Goal: Task Accomplishment & Management: Complete application form

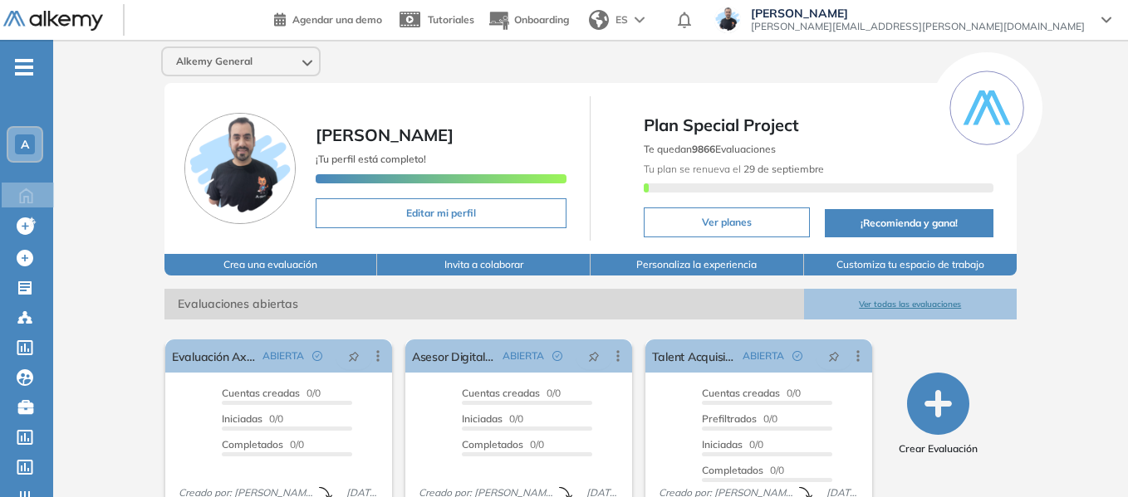
click at [35, 146] on div "A" at bounding box center [24, 144] width 33 height 33
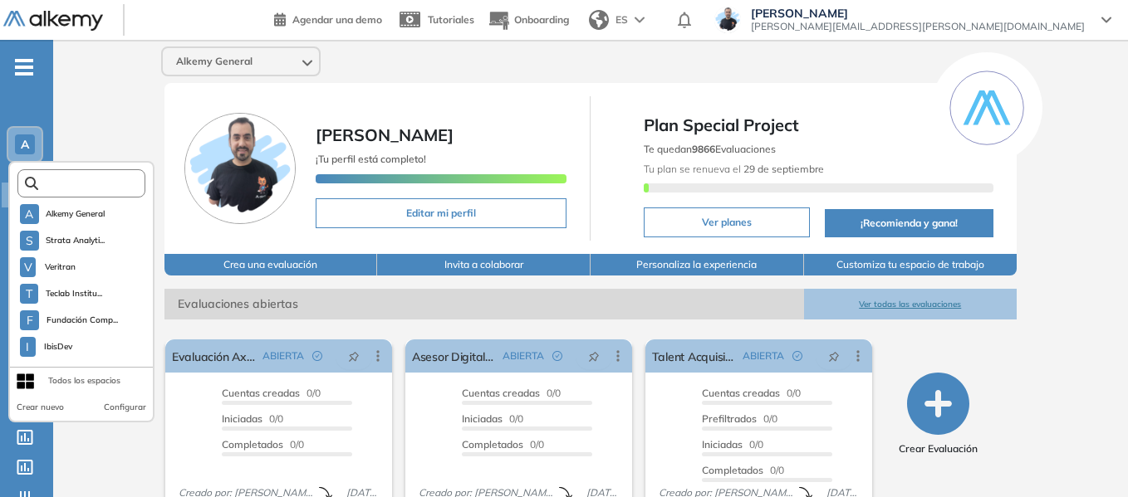
click at [118, 178] on input "text" at bounding box center [86, 184] width 96 height 12
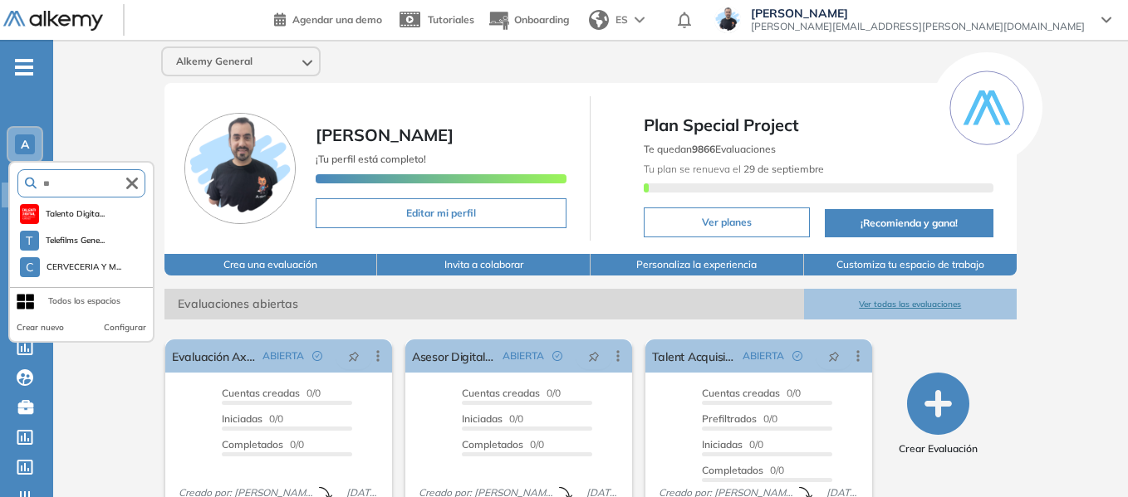
type input "*"
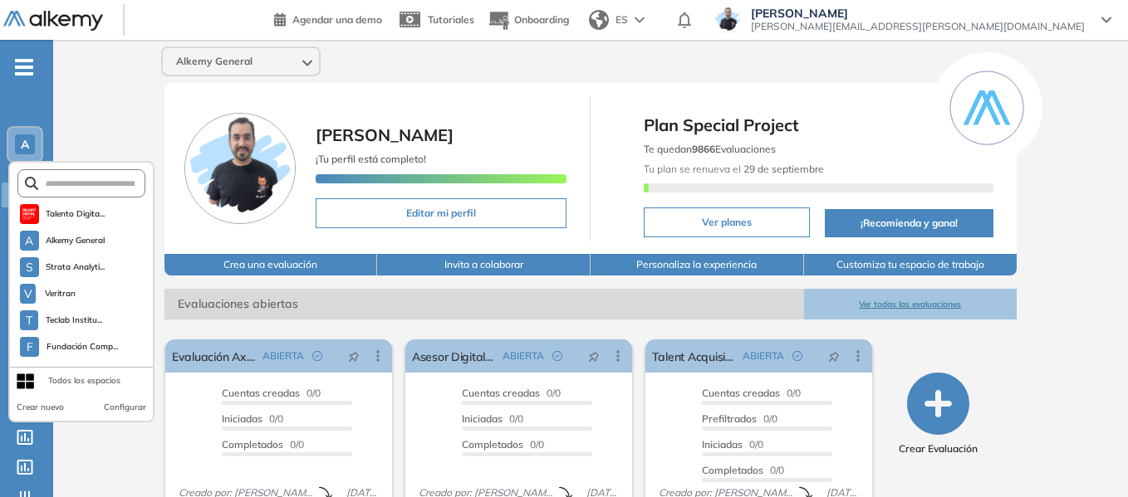
click at [120, 122] on div "Alkemy General [PERSON_NAME] ¡Tu perfil está completo! Editar mi perfil Plan Sp…" at bounding box center [590, 407] width 1075 height 735
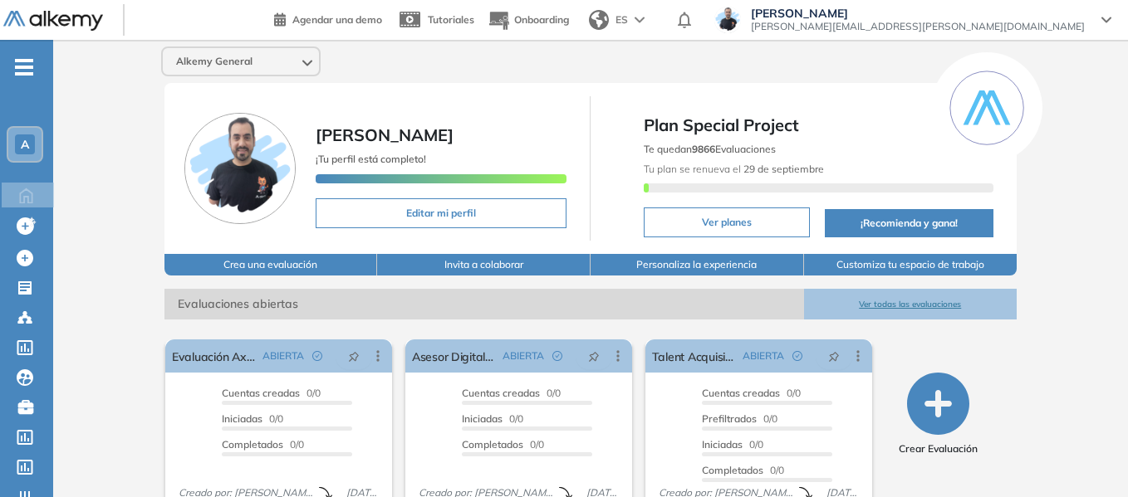
click at [19, 143] on div "A" at bounding box center [25, 145] width 20 height 20
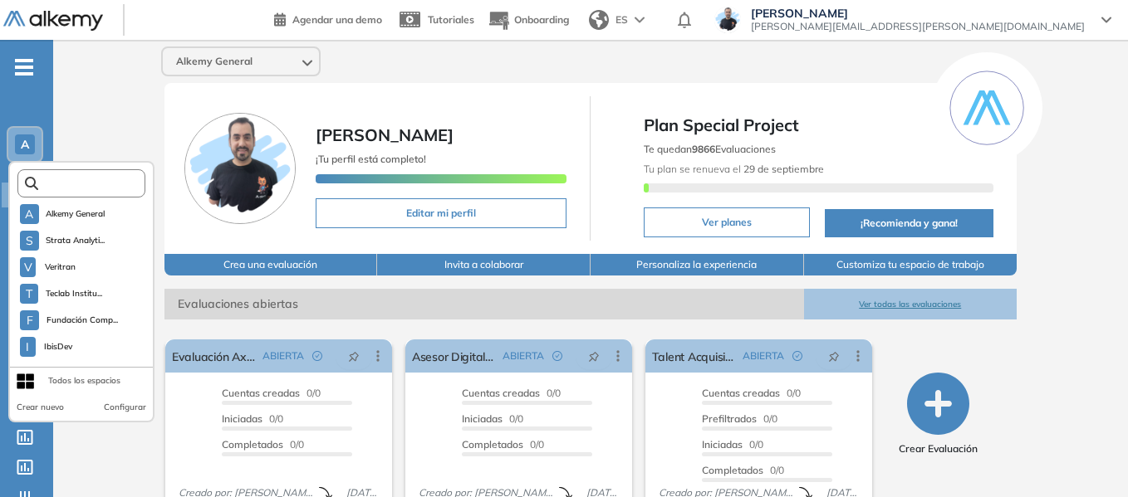
click at [77, 180] on input "text" at bounding box center [86, 184] width 96 height 12
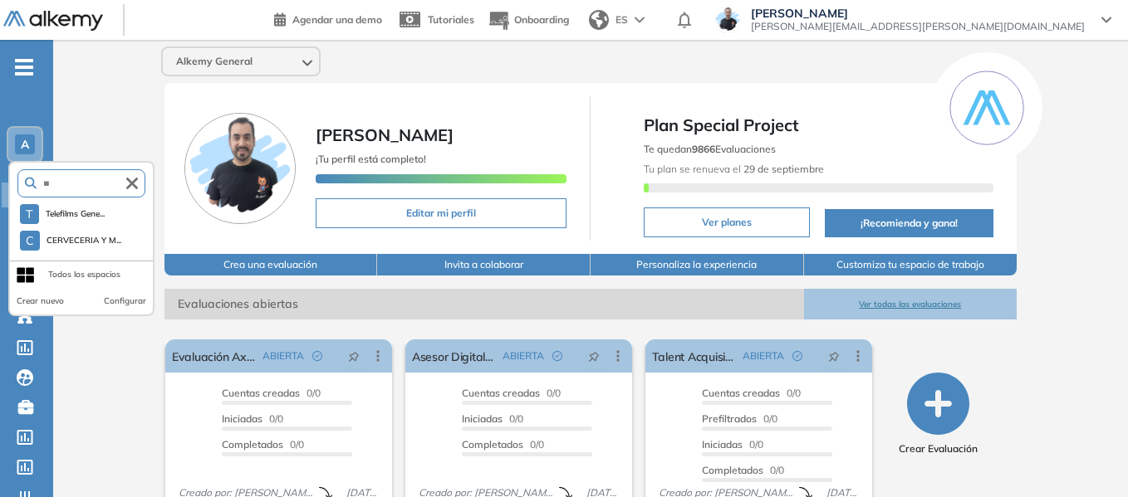
type input "*"
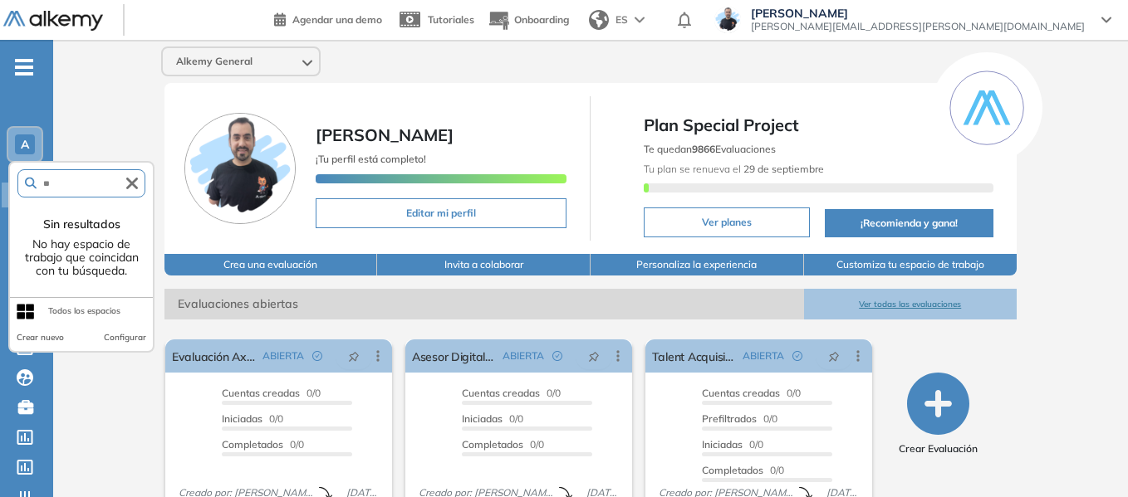
type input "*"
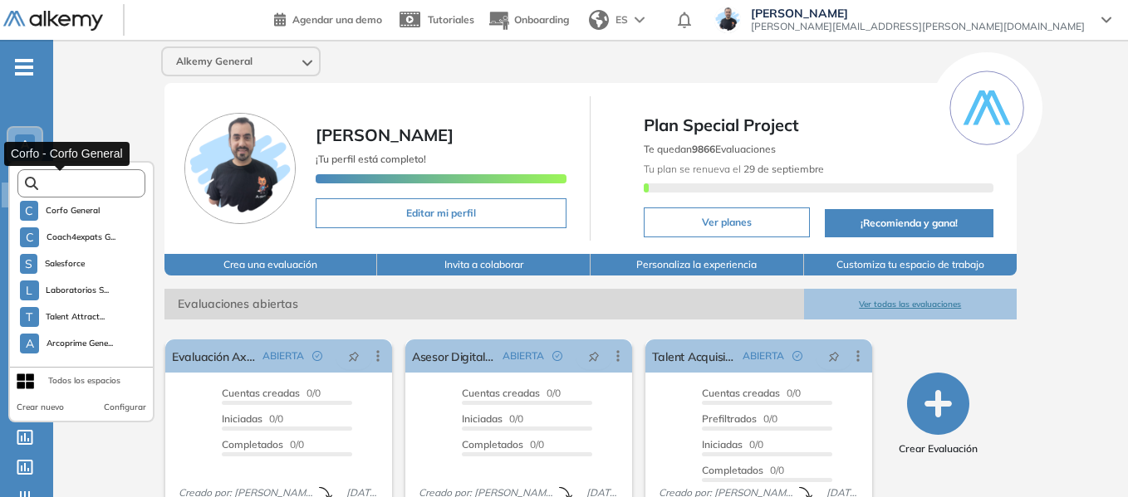
scroll to position [1744, 0]
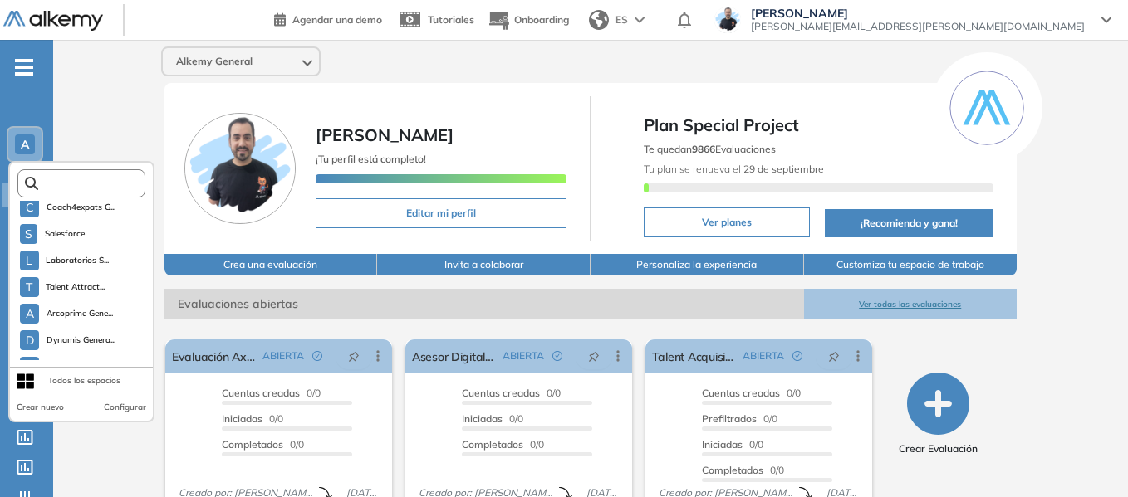
click at [56, 184] on input "text" at bounding box center [86, 184] width 96 height 12
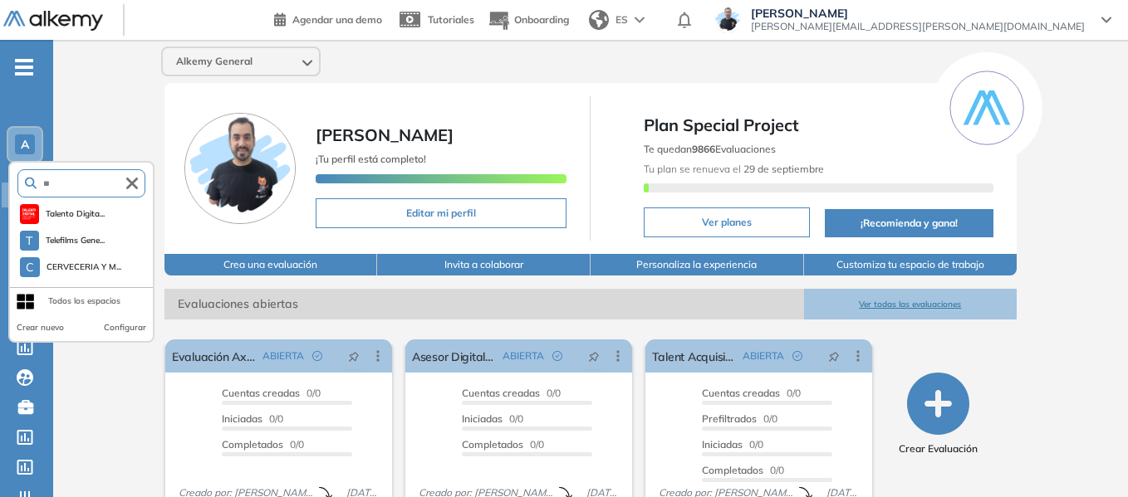
type input "*"
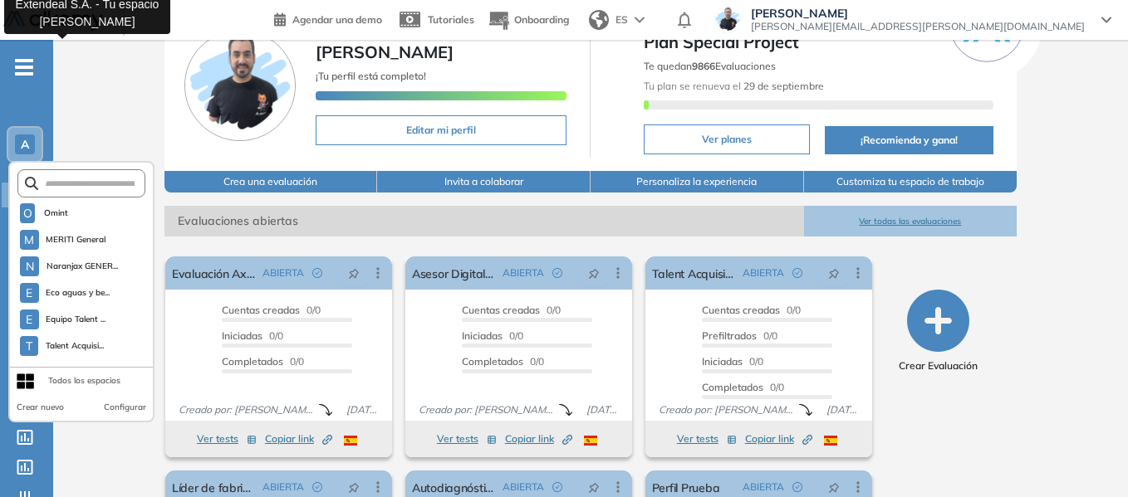
scroll to position [2299, 0]
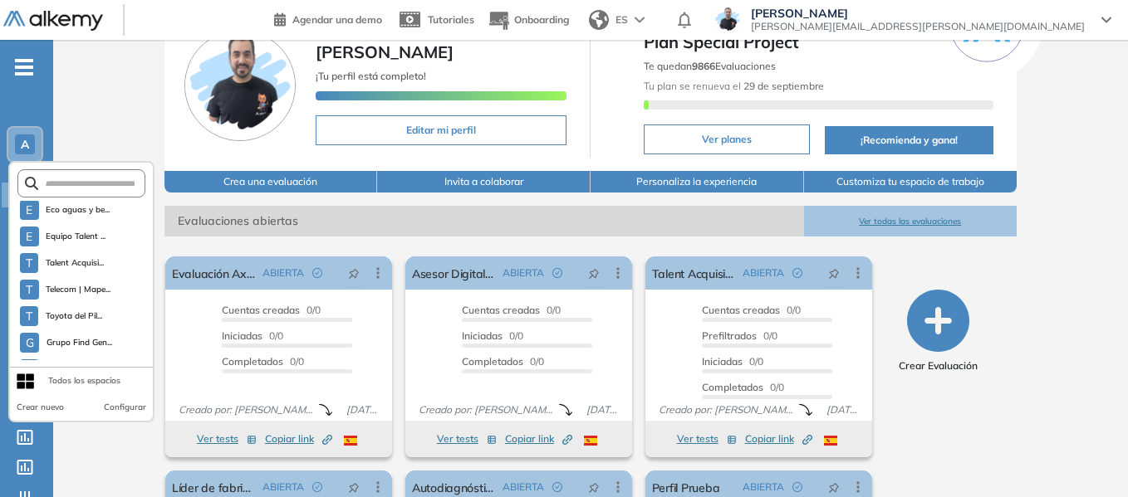
click at [108, 171] on form at bounding box center [81, 183] width 129 height 28
click at [111, 181] on input "text" at bounding box center [86, 184] width 96 height 12
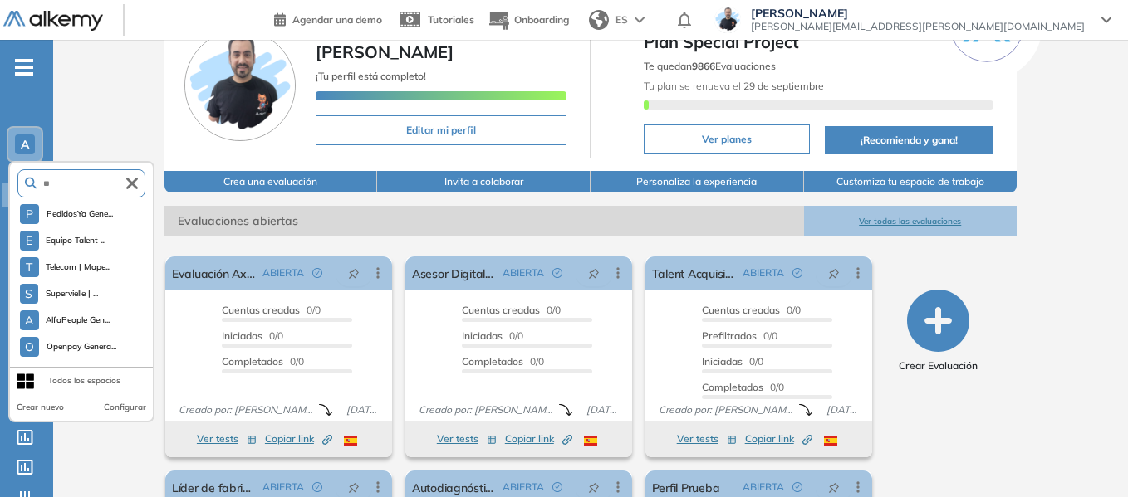
scroll to position [0, 0]
type input "*"
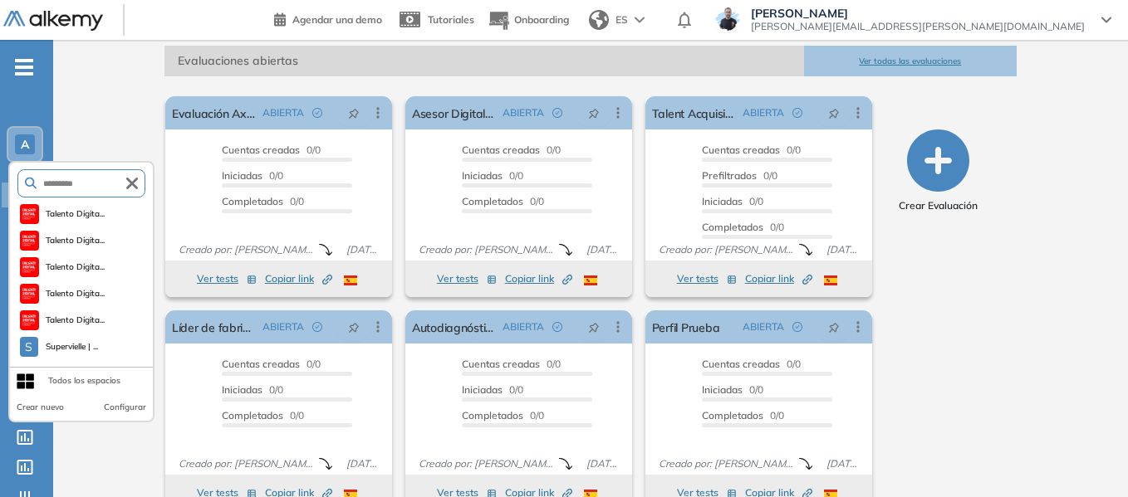
scroll to position [249, 0]
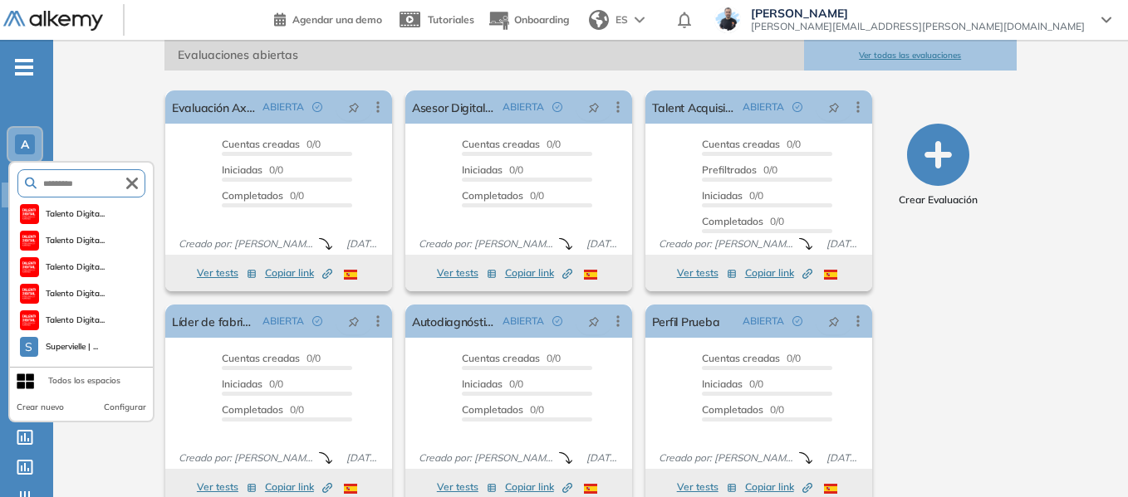
click at [64, 179] on input "*********" at bounding box center [82, 184] width 90 height 12
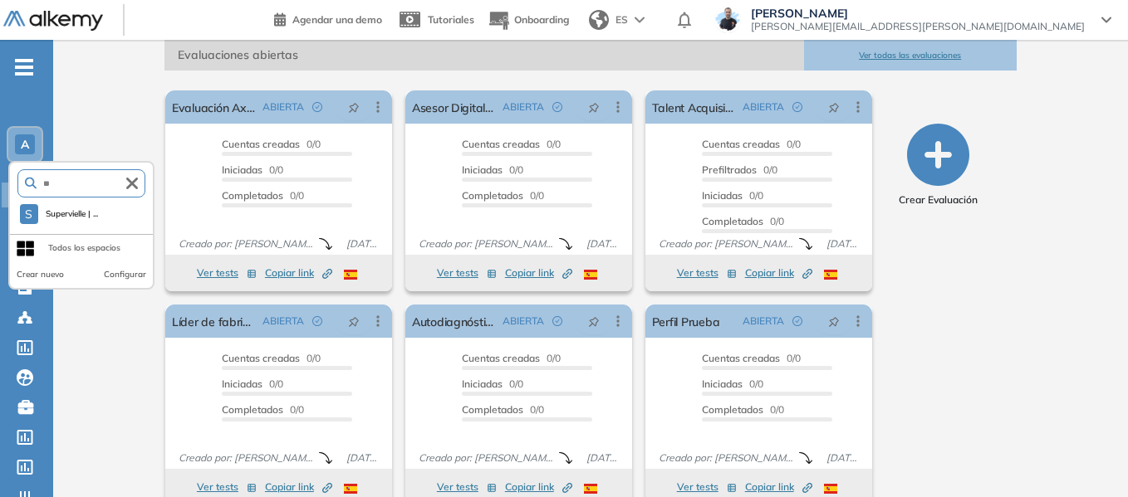
type input "*"
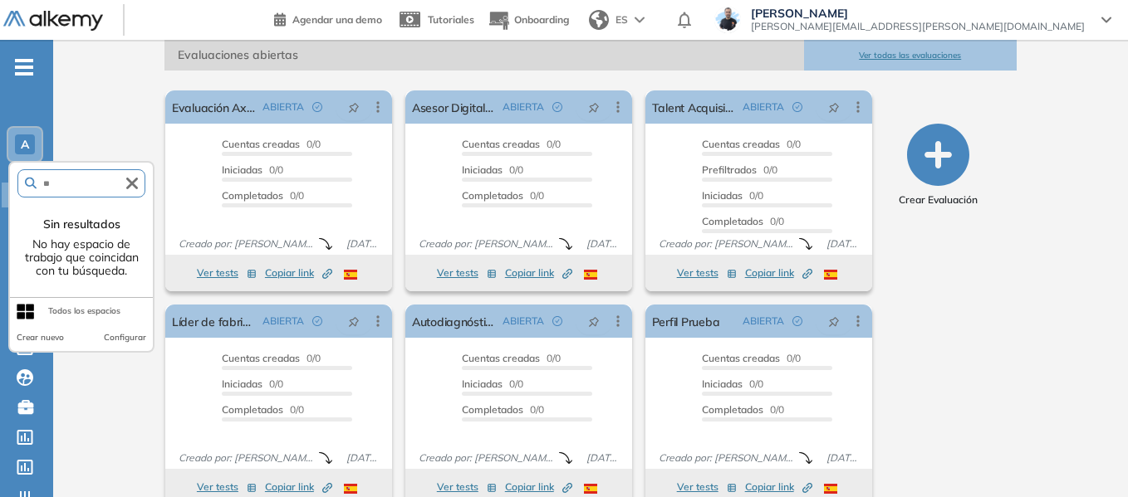
type input "*"
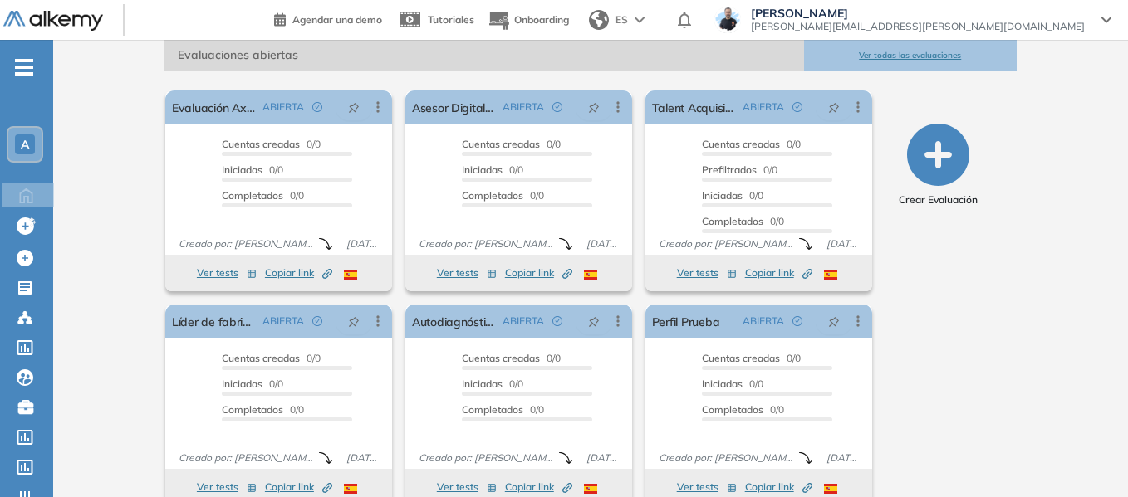
click at [108, 113] on div "Alkemy General [PERSON_NAME] ¡Tu perfil está completo! Editar mi perfil Plan Sp…" at bounding box center [590, 158] width 1075 height 735
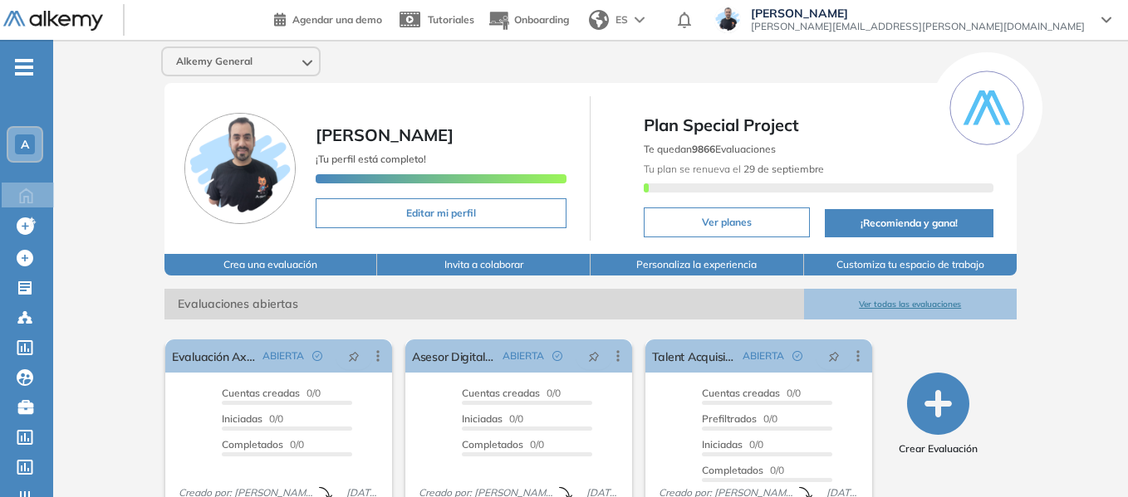
click at [25, 152] on div "A" at bounding box center [25, 145] width 20 height 20
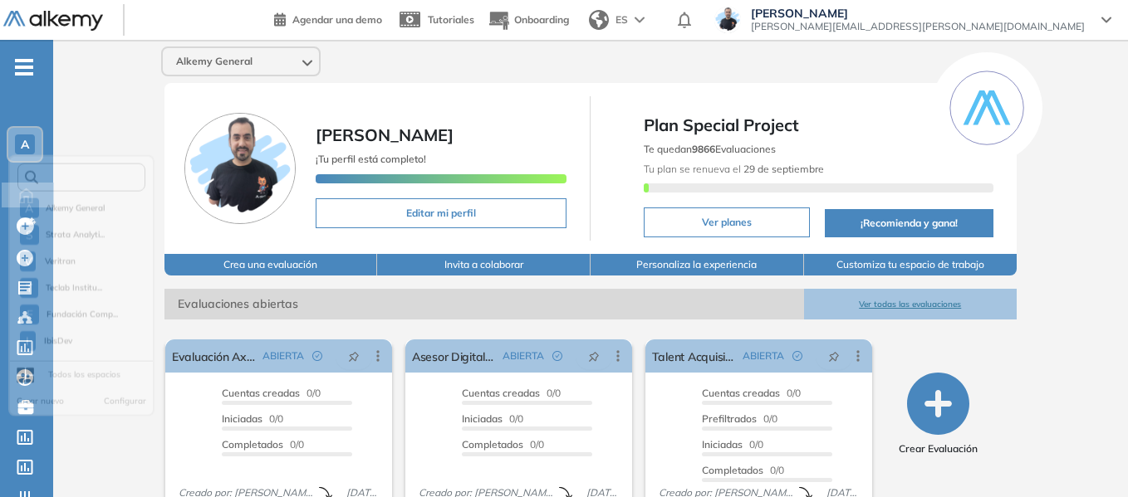
click at [66, 186] on input "text" at bounding box center [86, 184] width 96 height 12
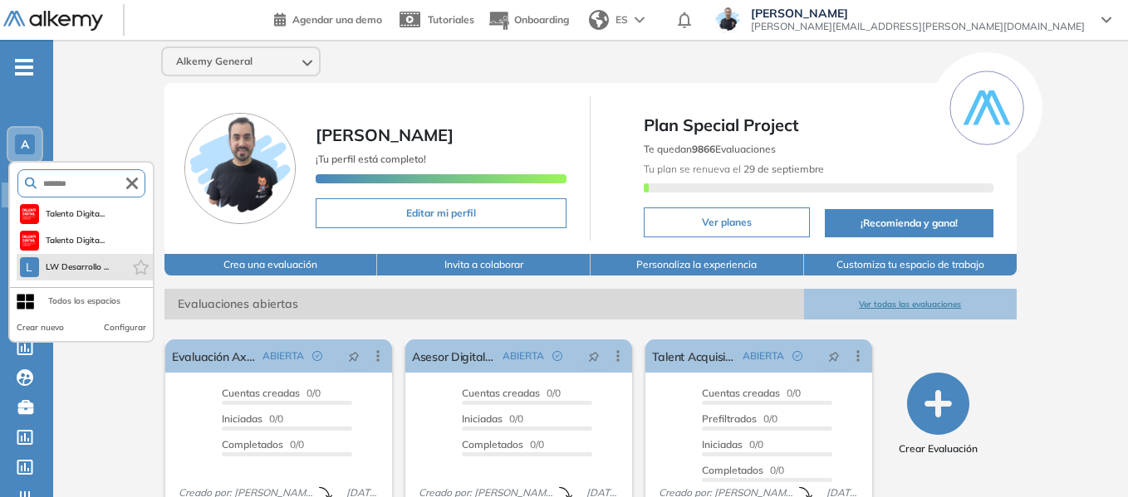
type input "*******"
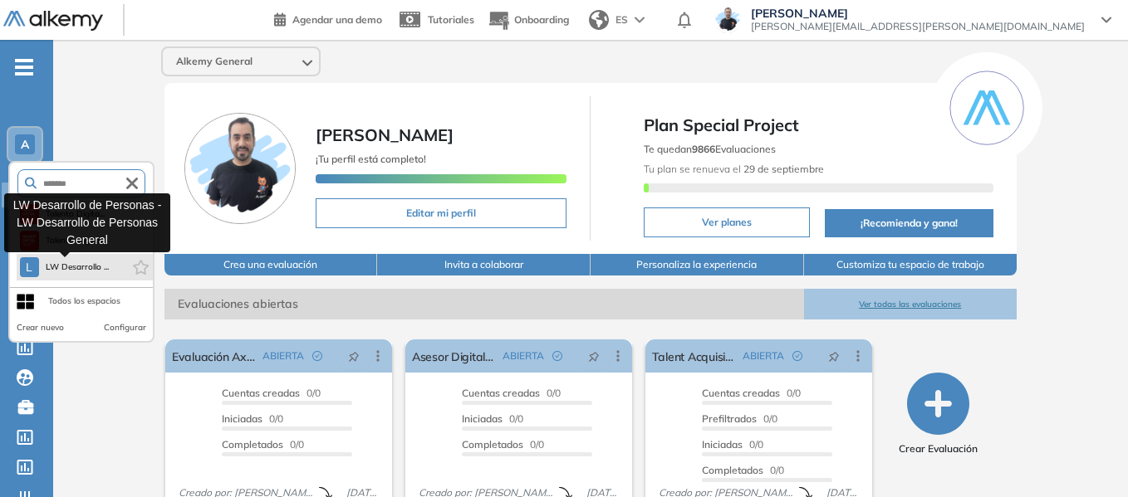
click at [83, 261] on span "LW Desarrollo ..." at bounding box center [78, 267] width 64 height 13
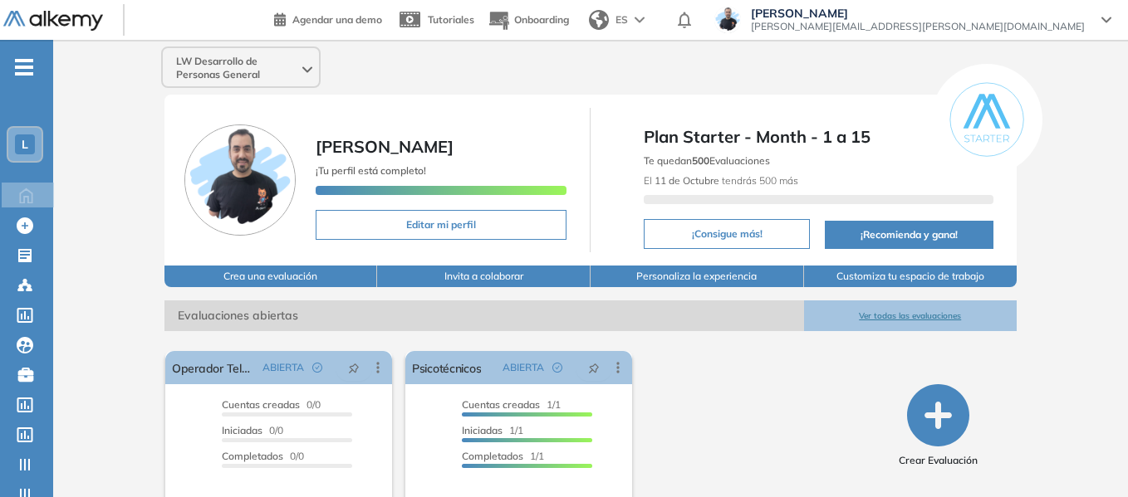
scroll to position [75, 0]
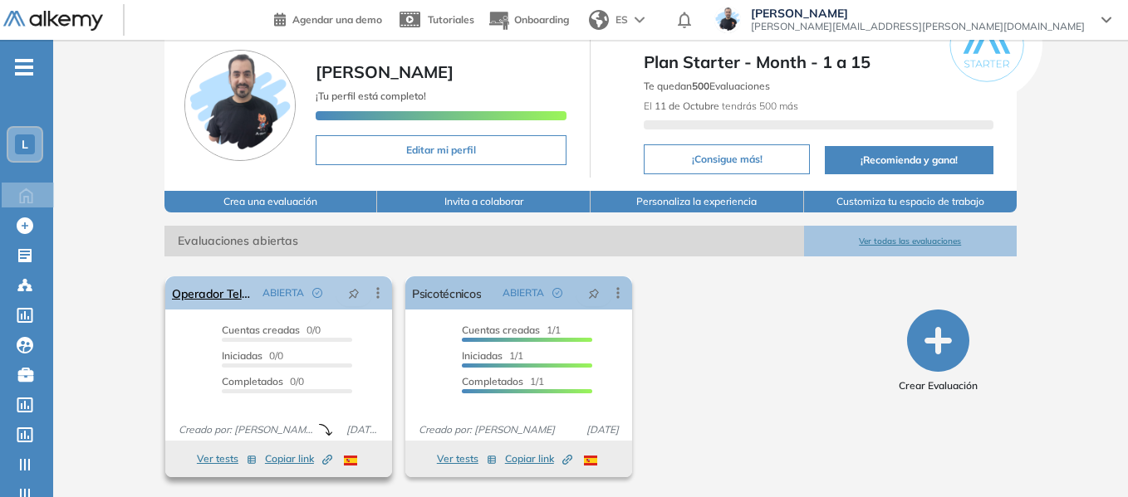
click at [381, 296] on icon at bounding box center [378, 293] width 17 height 17
click at [88, 291] on div "LW Desarrollo de Personas General Miguel Gomez ¡Tu perfil está completo! Editar…" at bounding box center [590, 231] width 1075 height 532
click at [21, 68] on icon "-" at bounding box center [24, 67] width 18 height 3
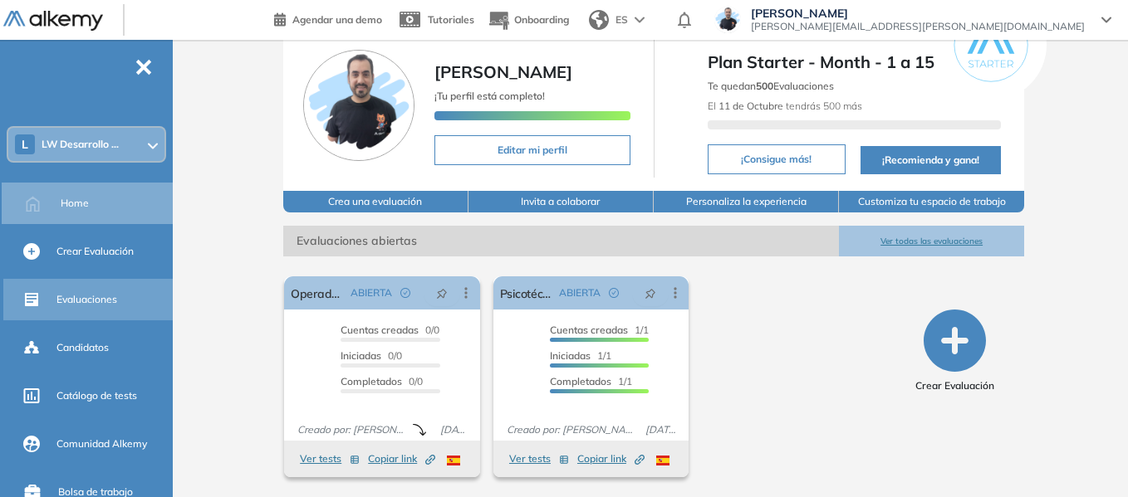
click at [101, 298] on span "Evaluaciones" at bounding box center [86, 299] width 61 height 15
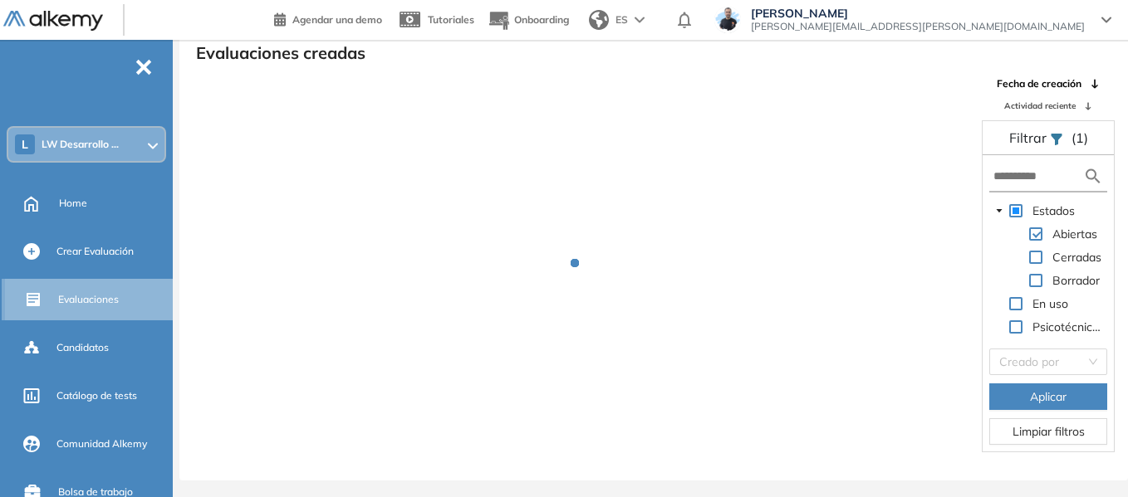
scroll to position [40, 0]
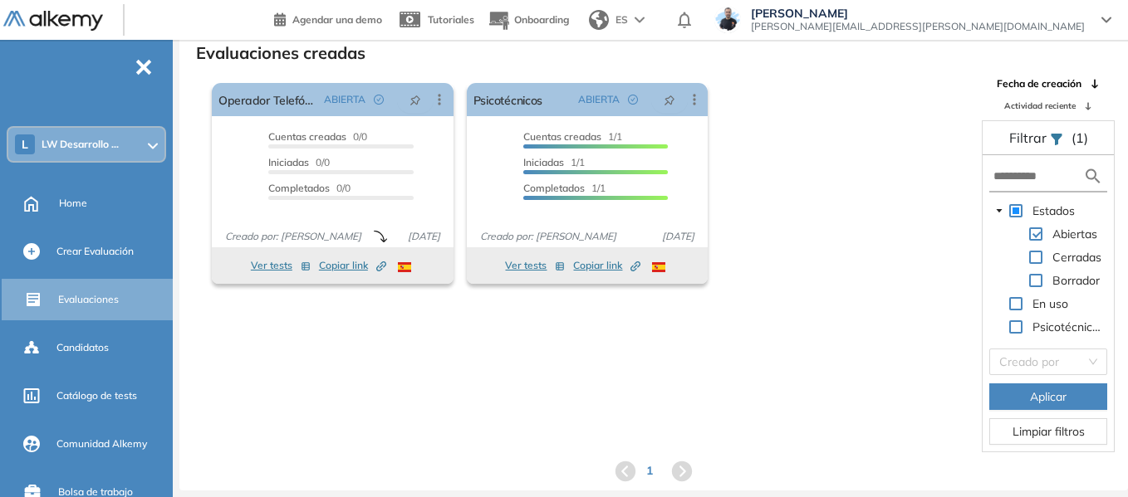
click at [1039, 276] on span at bounding box center [1035, 280] width 13 height 13
click at [1039, 230] on span at bounding box center [1035, 234] width 13 height 13
click at [1052, 393] on span "Aplicar" at bounding box center [1048, 397] width 37 height 18
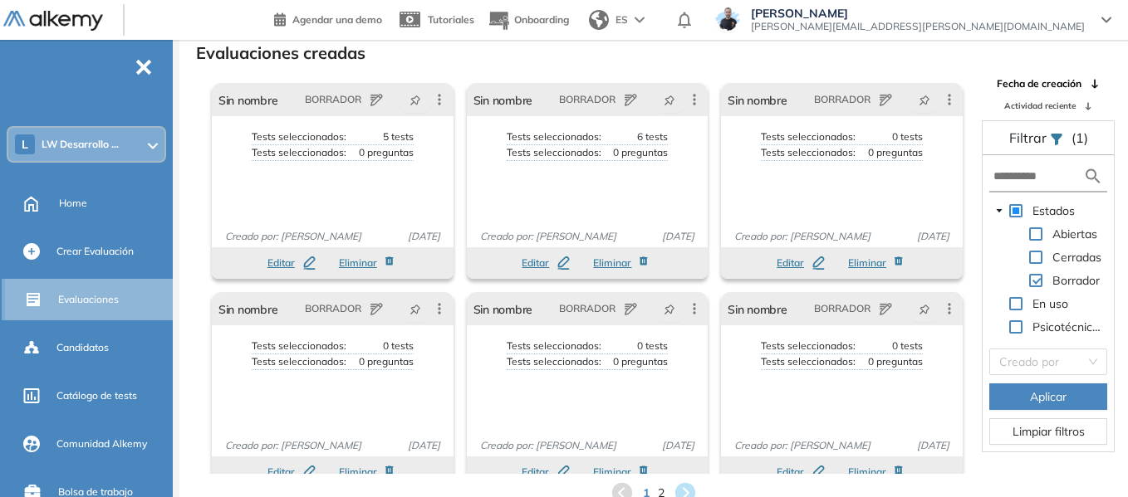
click at [94, 315] on div "Evaluaciones" at bounding box center [91, 300] width 173 height 42
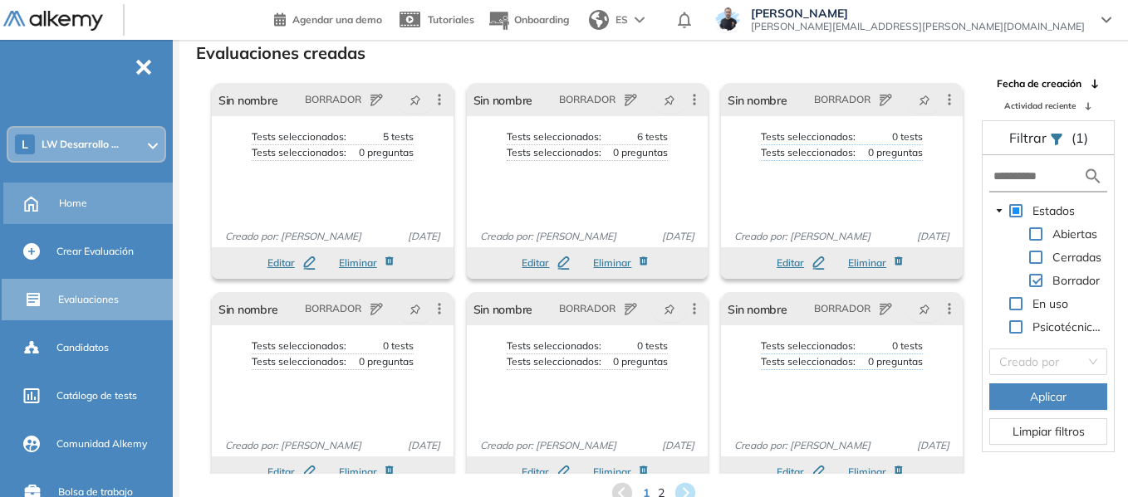
click at [79, 194] on div "Home" at bounding box center [114, 203] width 110 height 28
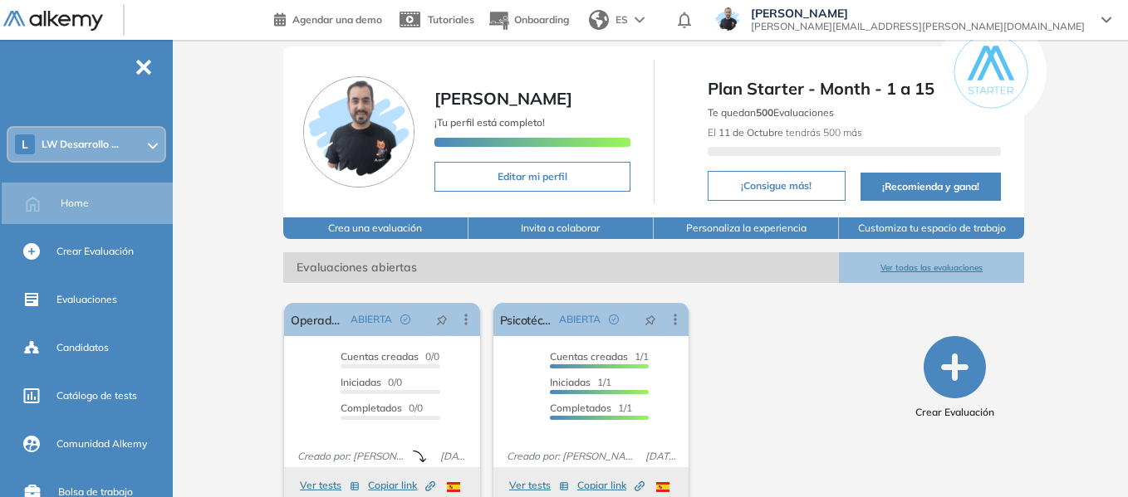
scroll to position [75, 0]
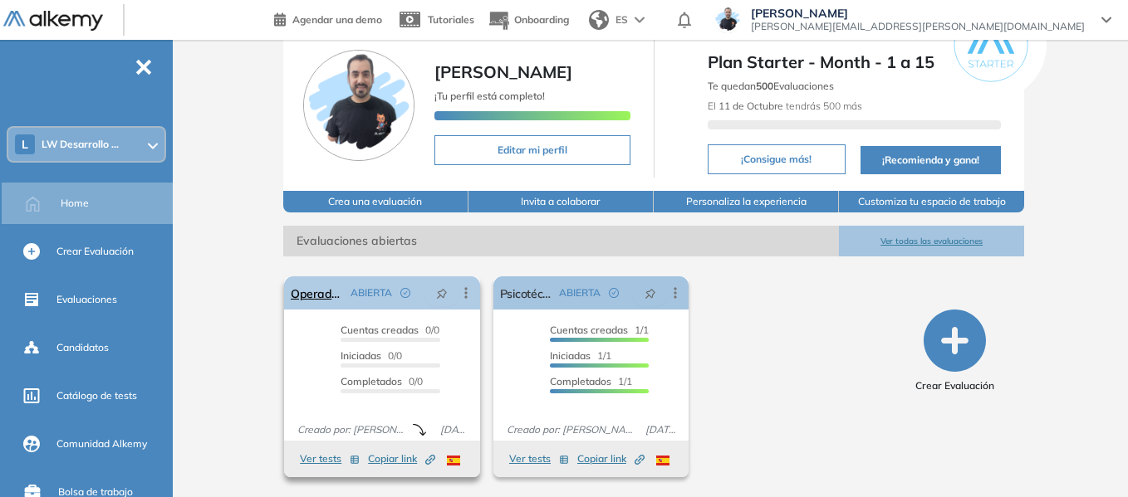
click at [472, 291] on icon at bounding box center [466, 293] width 17 height 17
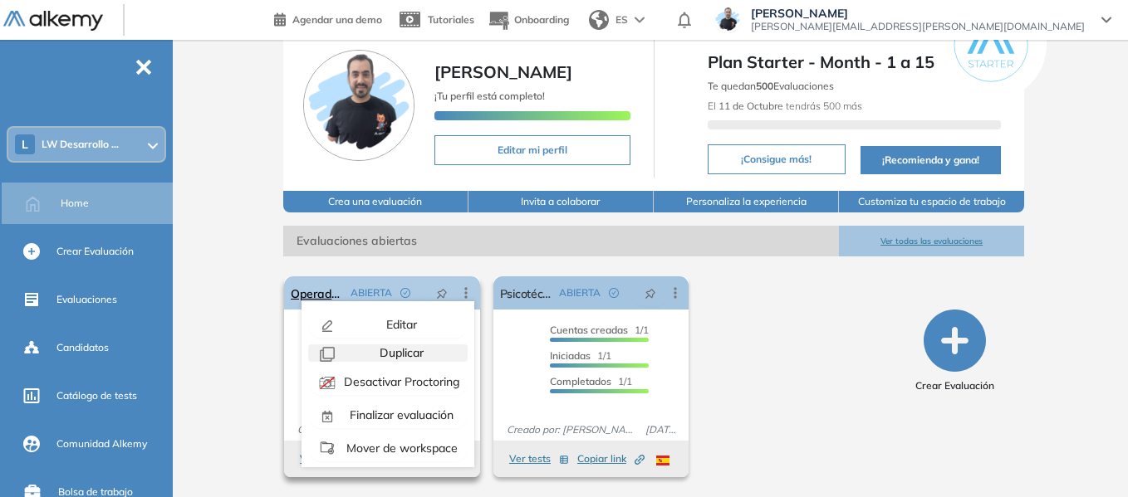
click at [402, 354] on span "Duplicar" at bounding box center [399, 352] width 47 height 15
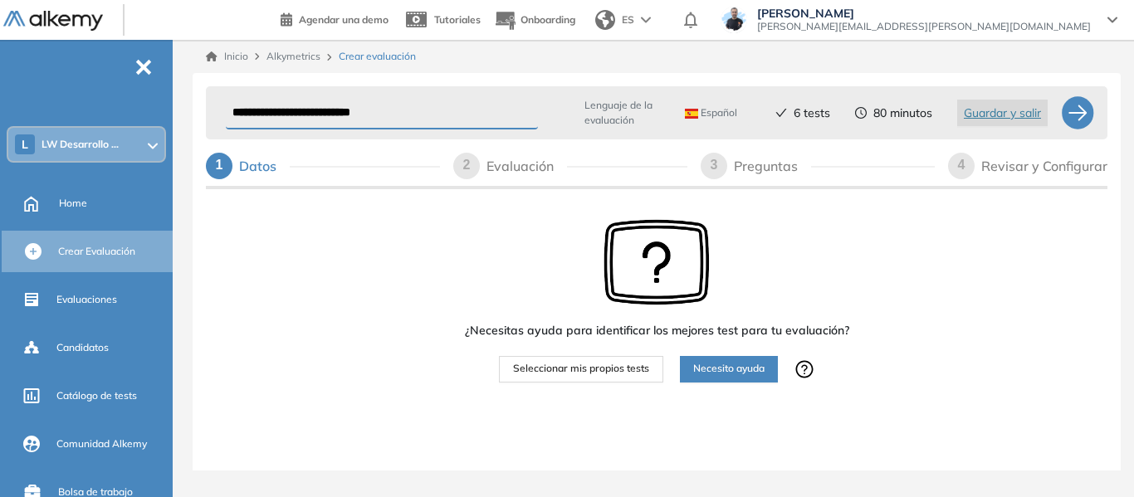
click at [296, 113] on input "**********" at bounding box center [382, 113] width 312 height 32
type input "**********"
click at [618, 361] on span "Seleccionar mis propios tests" at bounding box center [581, 369] width 136 height 16
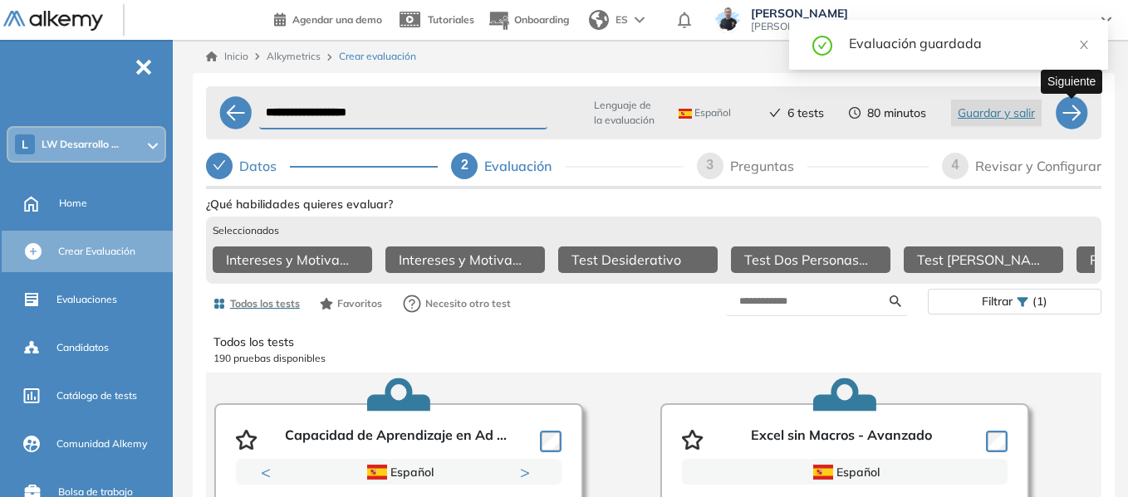
click at [1066, 113] on div at bounding box center [1071, 112] width 33 height 33
select select "*****"
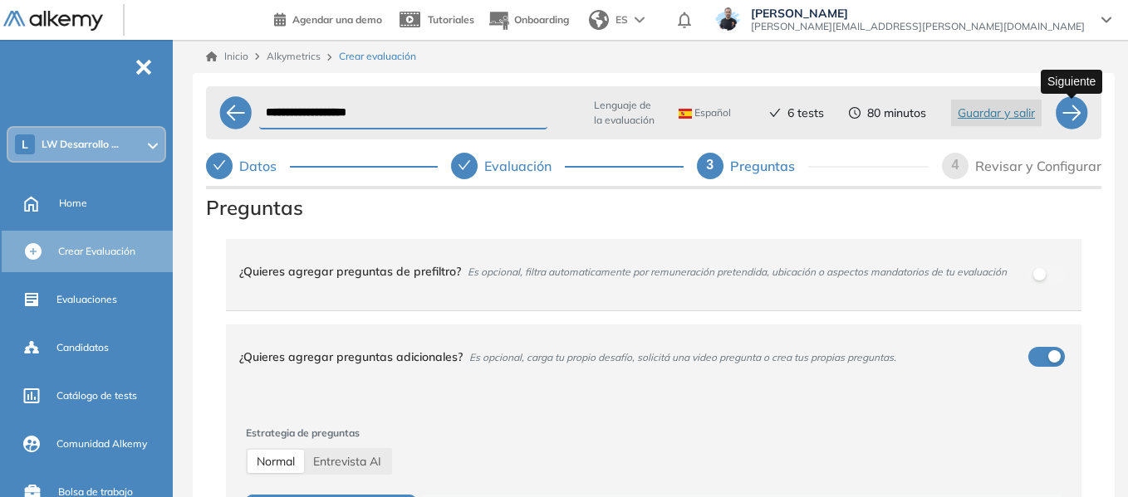
click at [1070, 117] on div at bounding box center [1071, 112] width 33 height 33
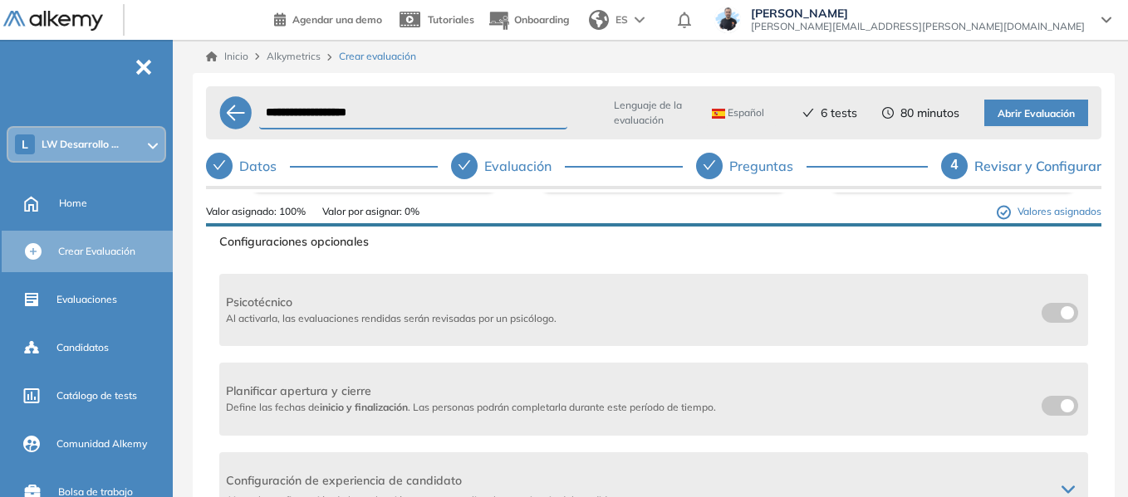
scroll to position [332, 0]
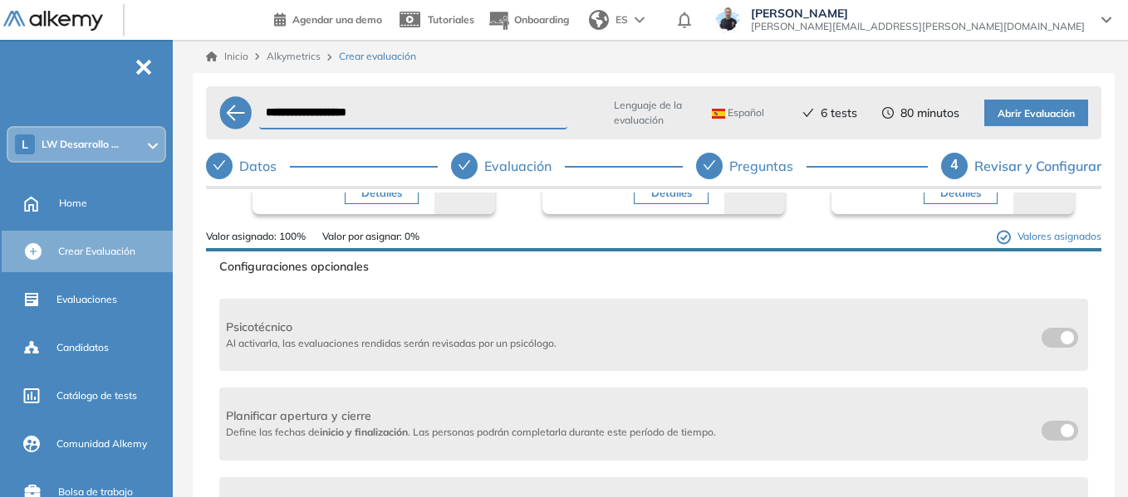
click at [1042, 330] on span at bounding box center [1047, 334] width 13 height 13
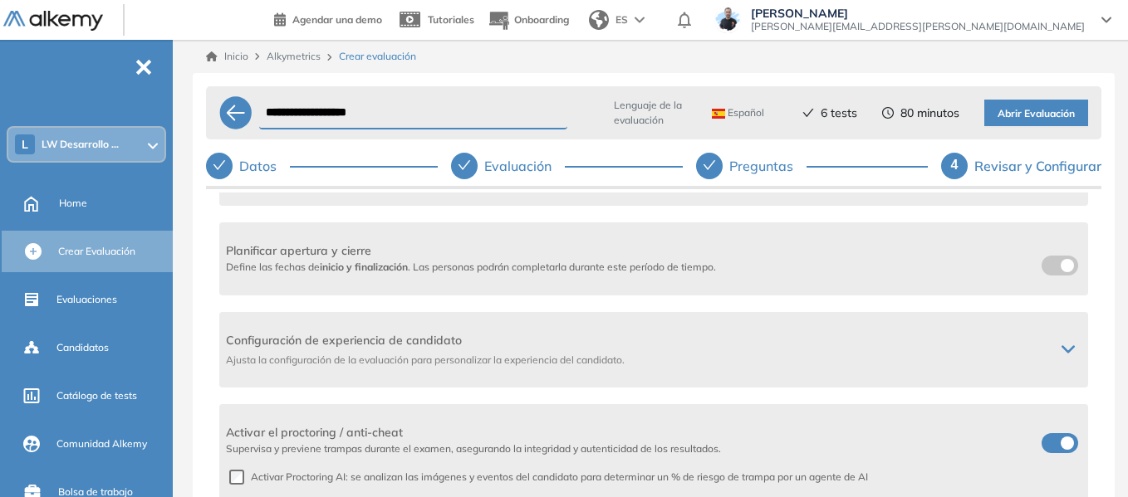
scroll to position [498, 0]
click at [1046, 267] on span at bounding box center [1047, 261] width 13 height 13
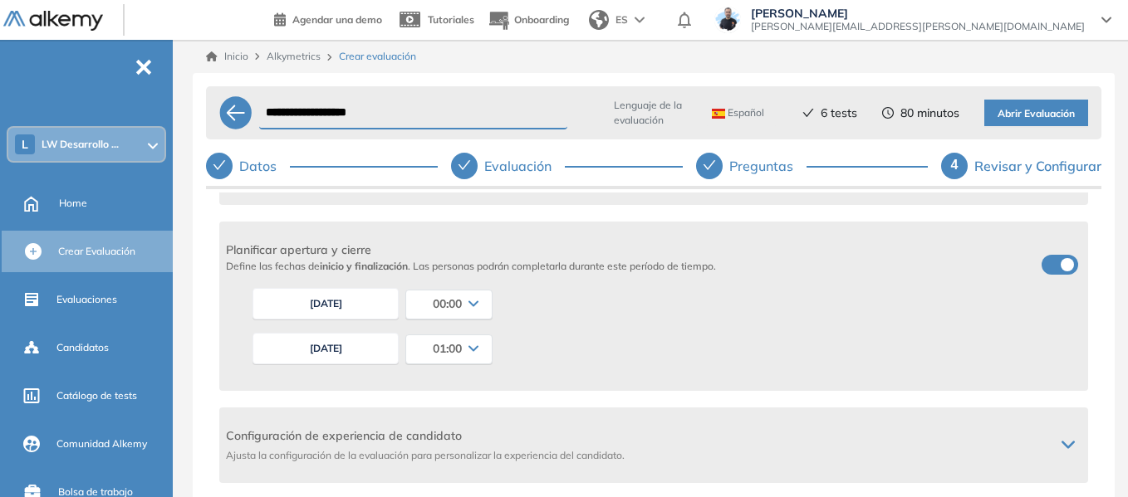
click at [305, 351] on button "12/09/2025" at bounding box center [325, 349] width 146 height 32
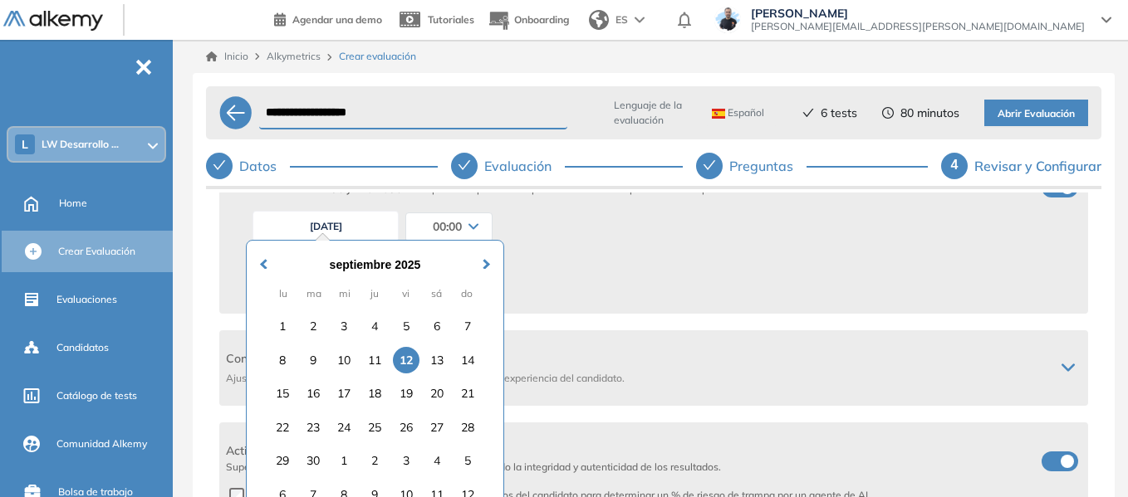
scroll to position [686, 0]
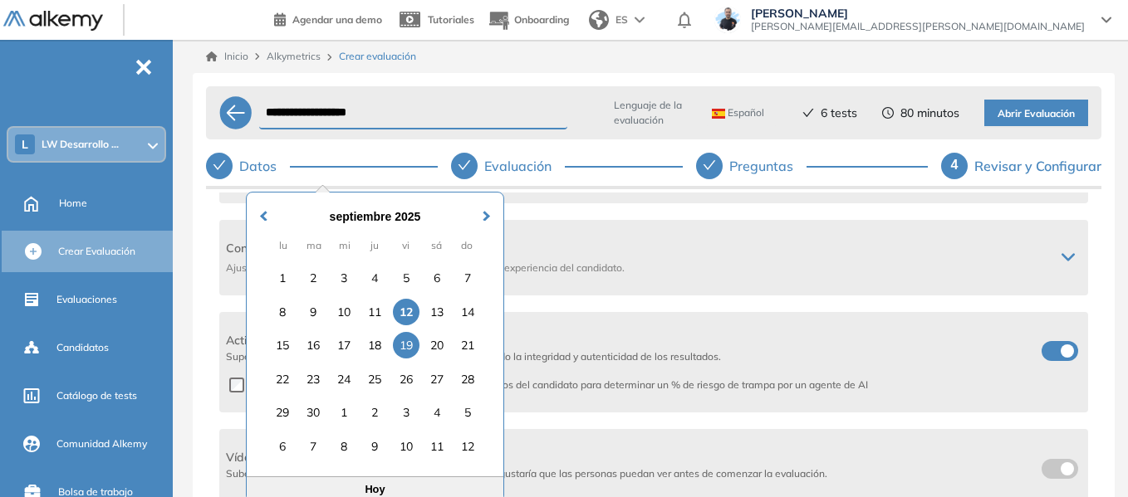
click at [405, 348] on div "19" at bounding box center [406, 345] width 27 height 27
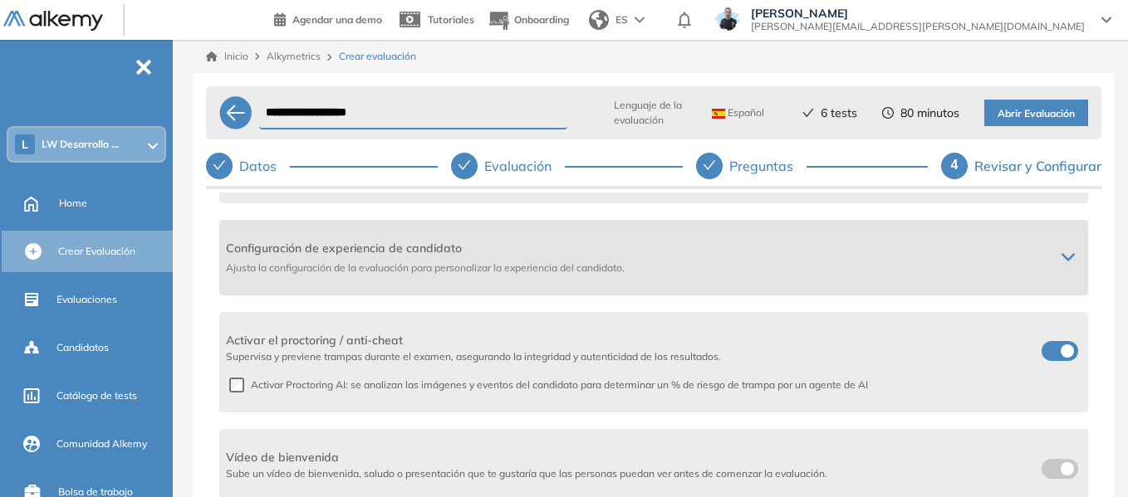
click at [1061, 257] on icon at bounding box center [1067, 257] width 13 height 13
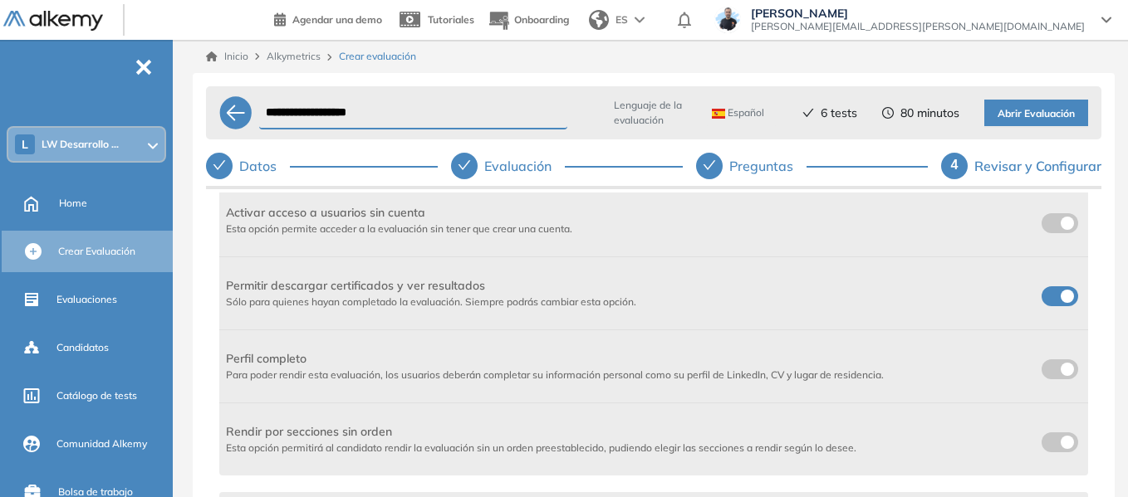
scroll to position [769, 0]
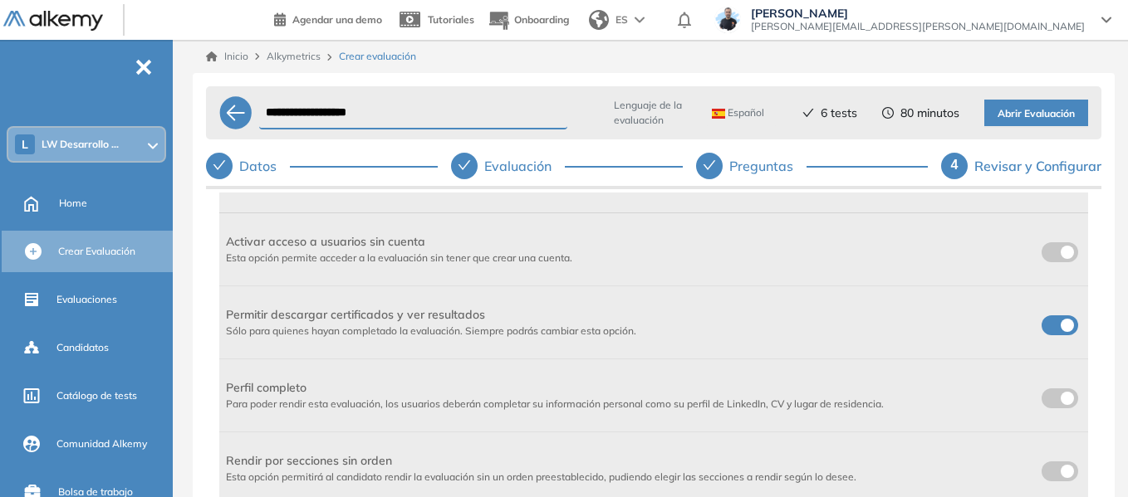
click at [1055, 325] on span at bounding box center [1047, 322] width 13 height 13
click at [1043, 256] on span at bounding box center [1047, 248] width 13 height 13
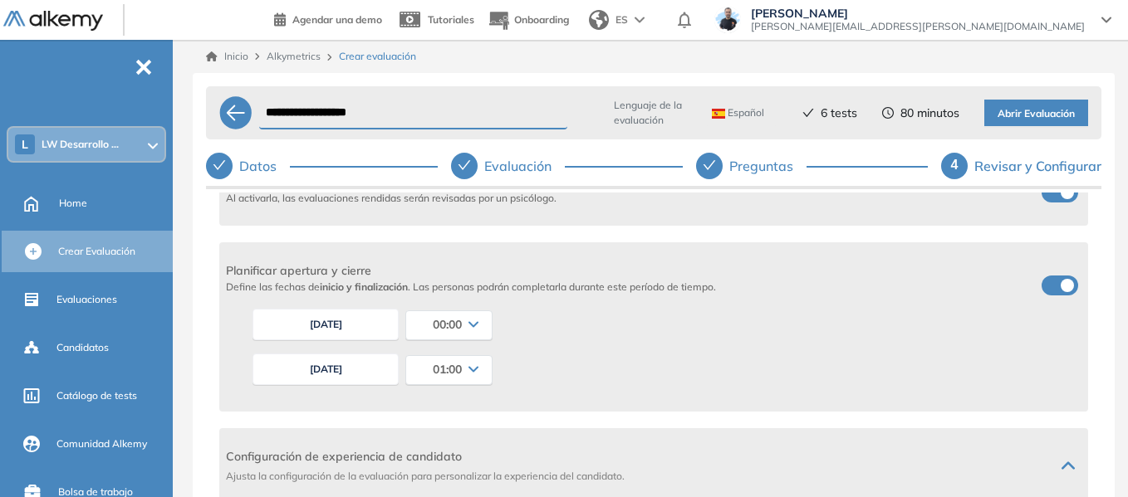
scroll to position [397, 0]
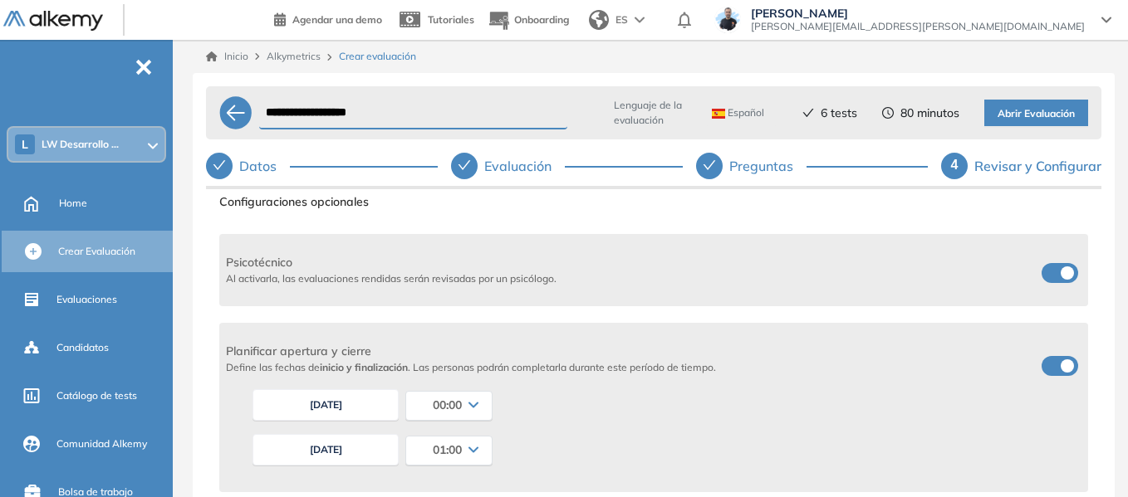
click at [1044, 115] on span "Abrir Evaluación" at bounding box center [1035, 114] width 77 height 16
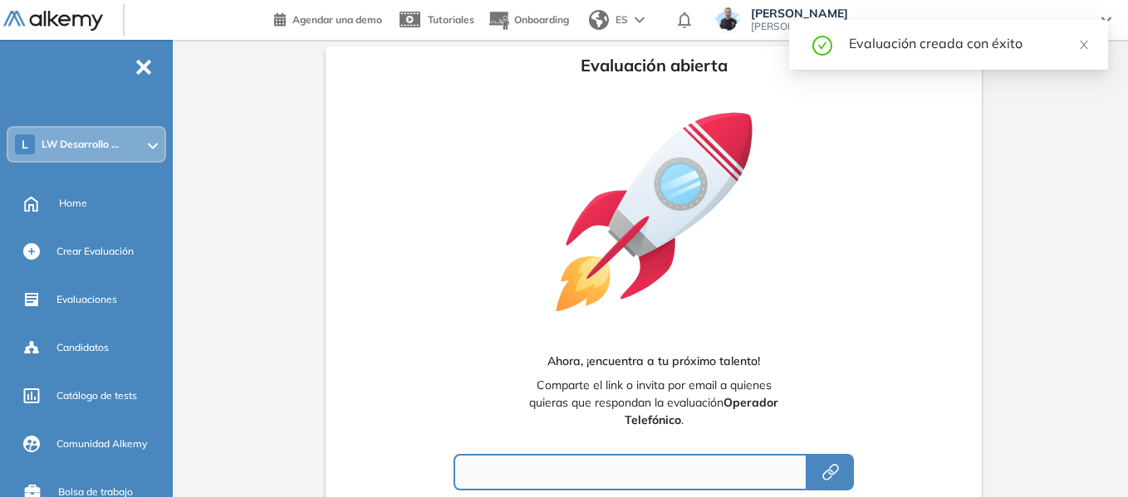
type input "**********"
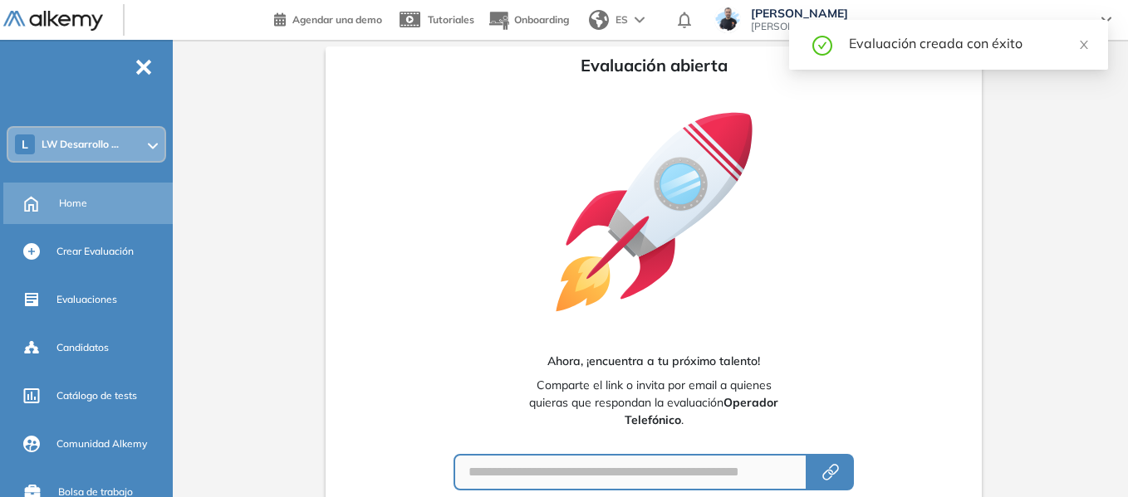
click at [61, 202] on span "Home" at bounding box center [73, 203] width 28 height 15
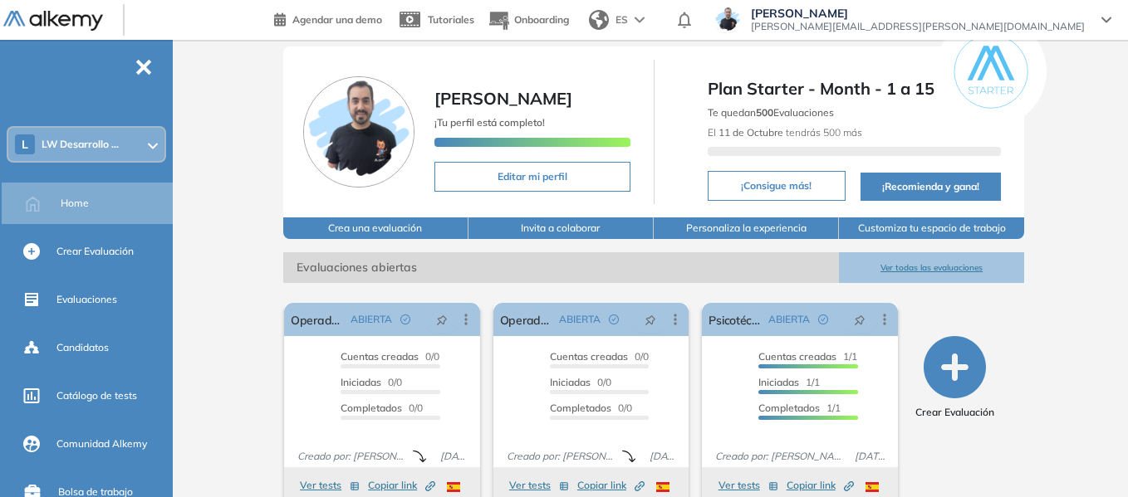
scroll to position [75, 0]
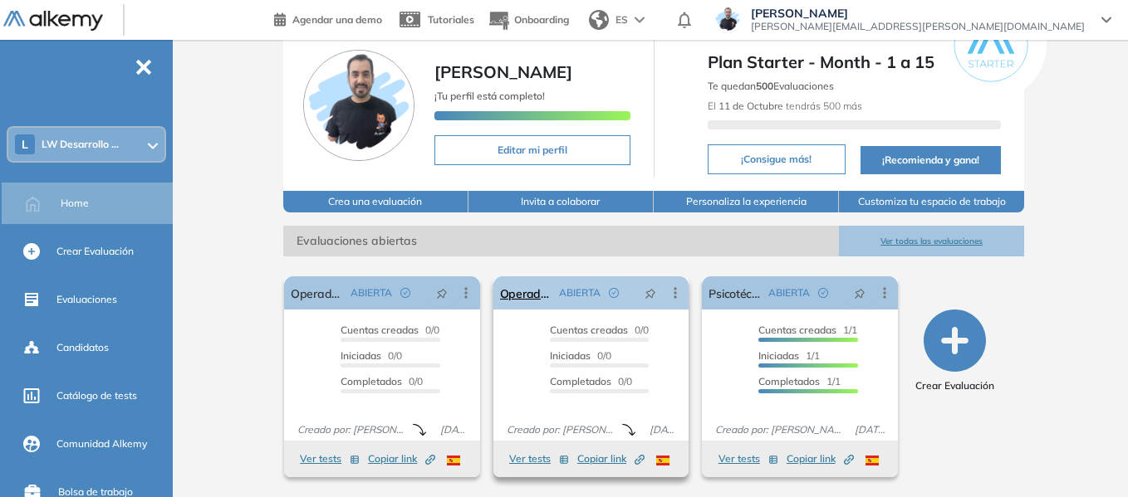
click at [675, 291] on icon at bounding box center [675, 293] width 17 height 17
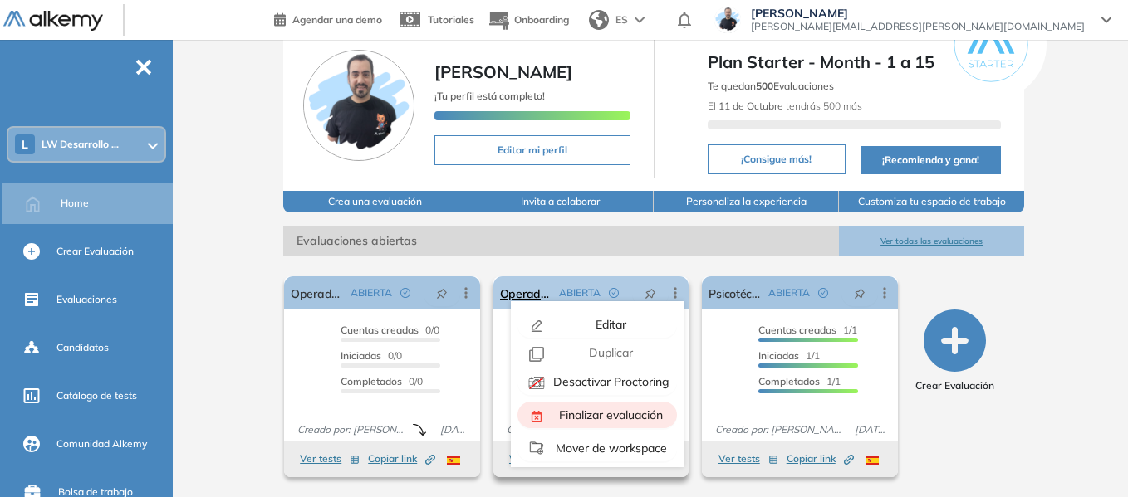
click at [611, 413] on span "Finalizar evaluación" at bounding box center [609, 415] width 107 height 15
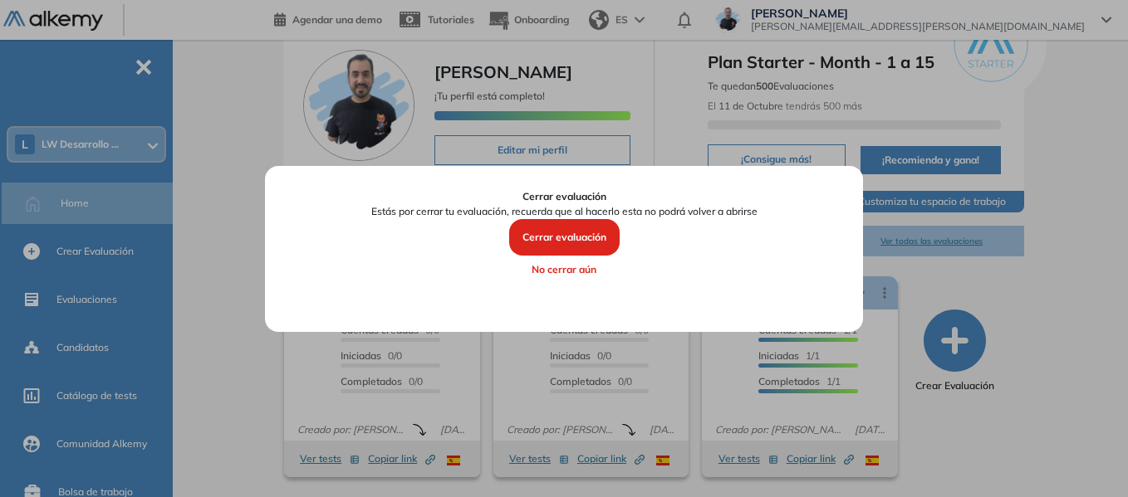
click at [578, 242] on button "Cerrar evaluación" at bounding box center [564, 237] width 110 height 37
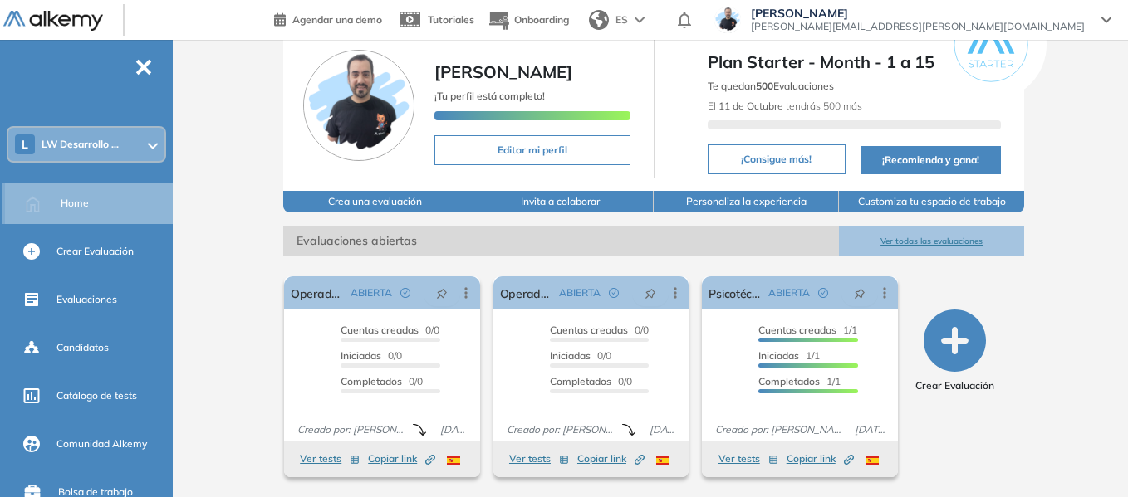
click at [84, 197] on span "Home" at bounding box center [75, 203] width 28 height 15
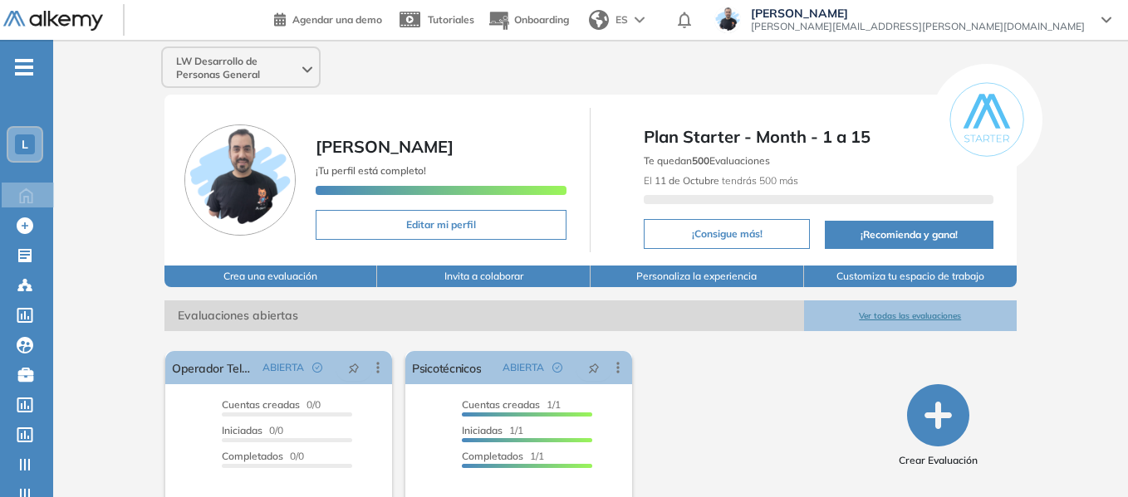
click at [16, 59] on span "-" at bounding box center [24, 65] width 18 height 13
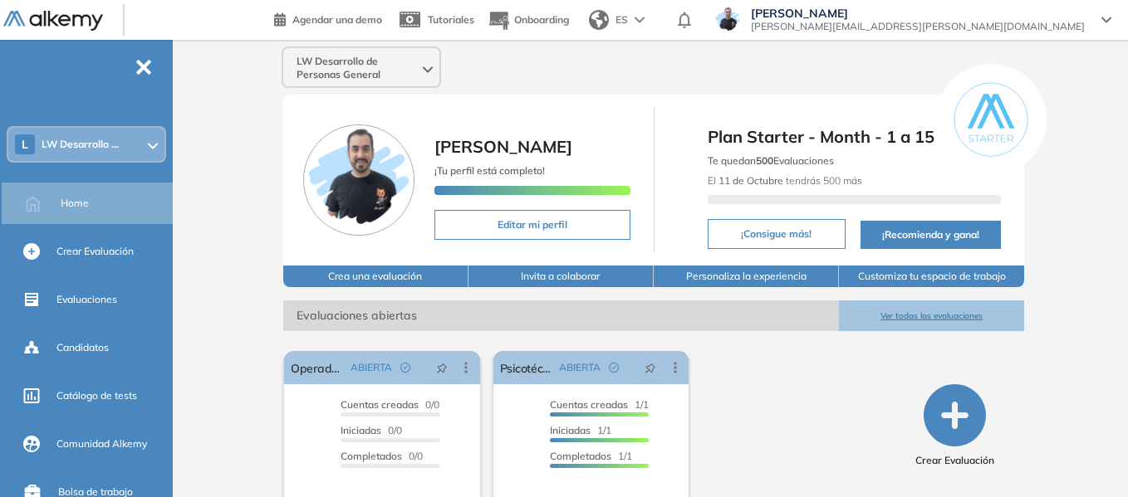
click at [89, 137] on div "L LW Desarrollo ..." at bounding box center [86, 144] width 156 height 33
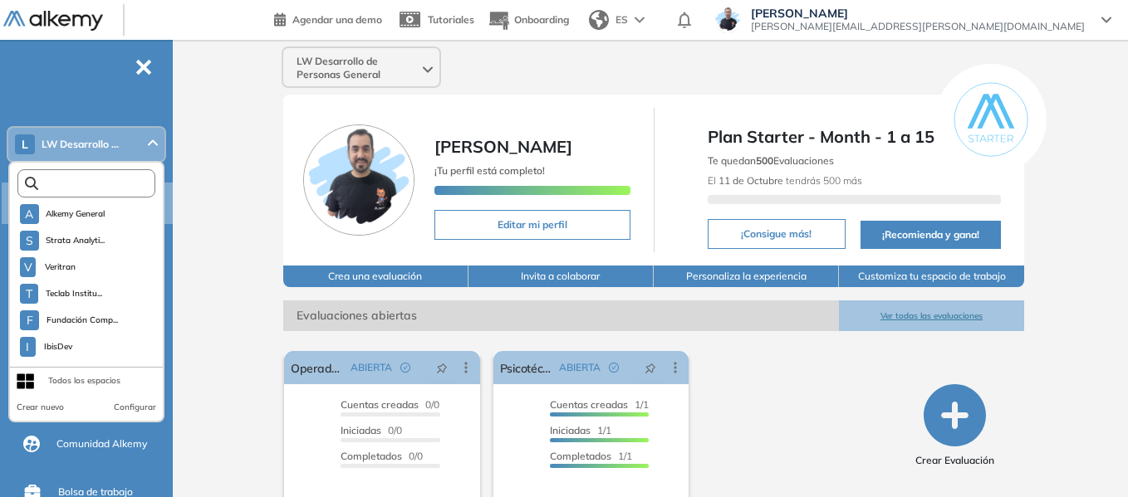
click at [86, 184] on input "text" at bounding box center [90, 184] width 104 height 12
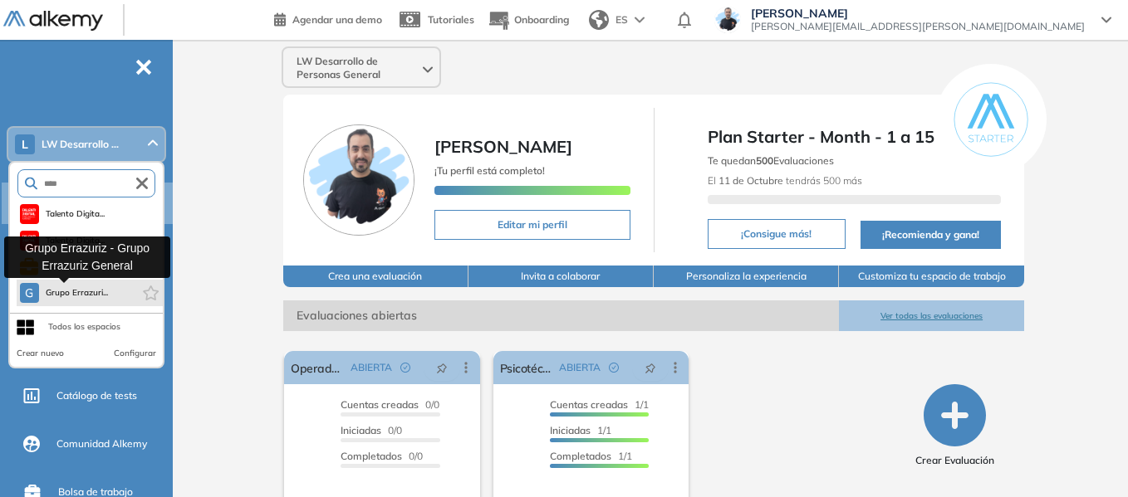
type input "****"
click at [91, 293] on span "Grupo Errazuri..." at bounding box center [77, 293] width 63 height 13
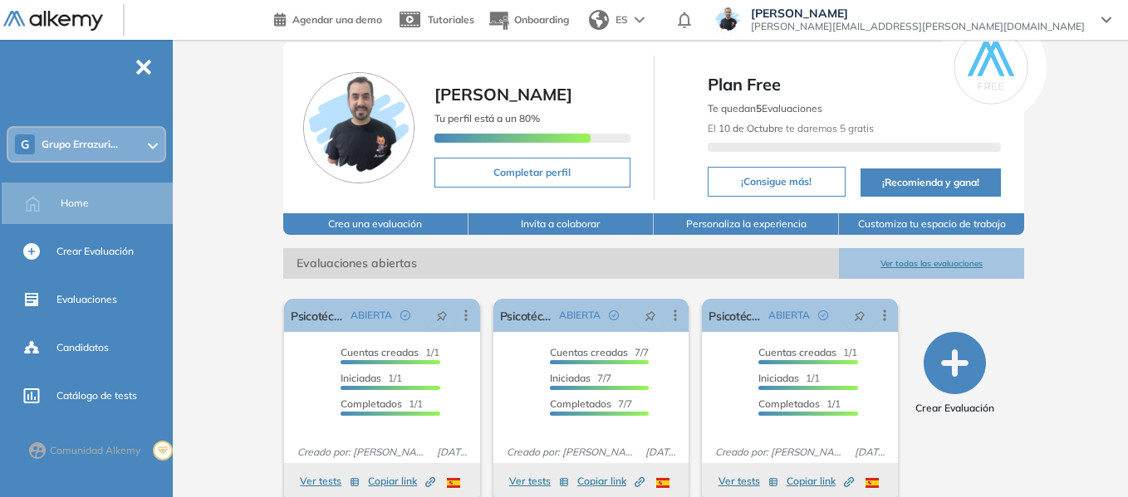
scroll to position [63, 0]
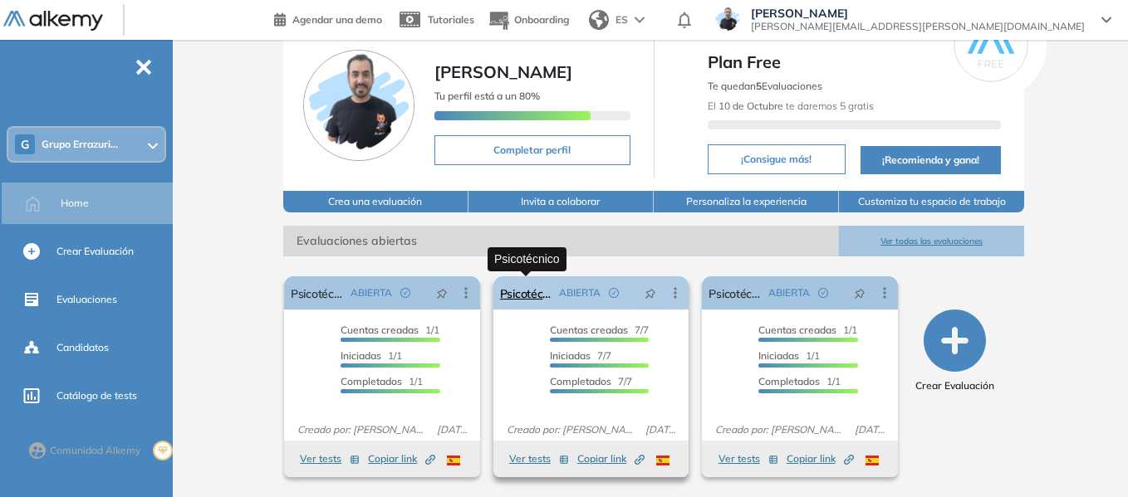
click at [512, 287] on link "Psicotécnico" at bounding box center [526, 293] width 53 height 33
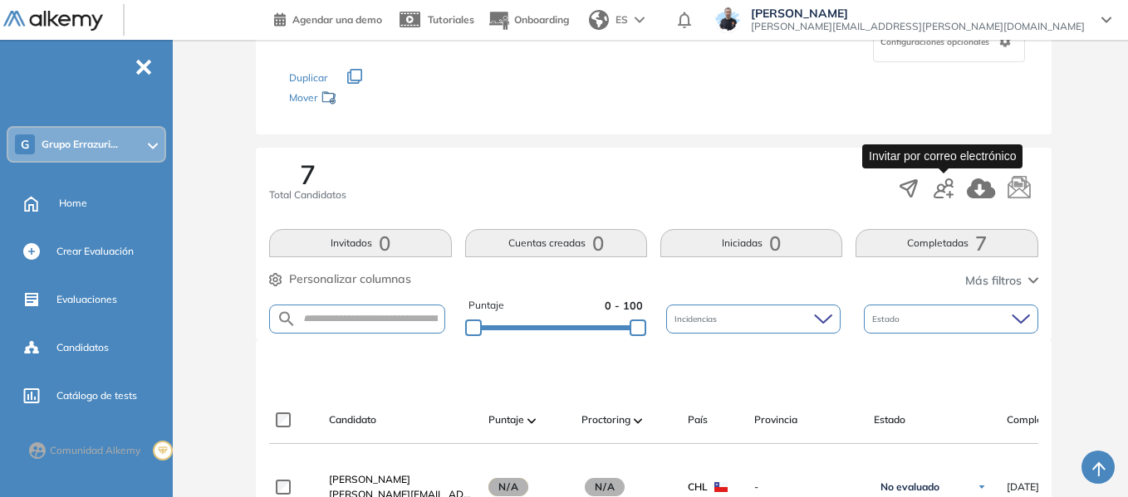
click at [946, 189] on icon "button" at bounding box center [943, 189] width 20 height 20
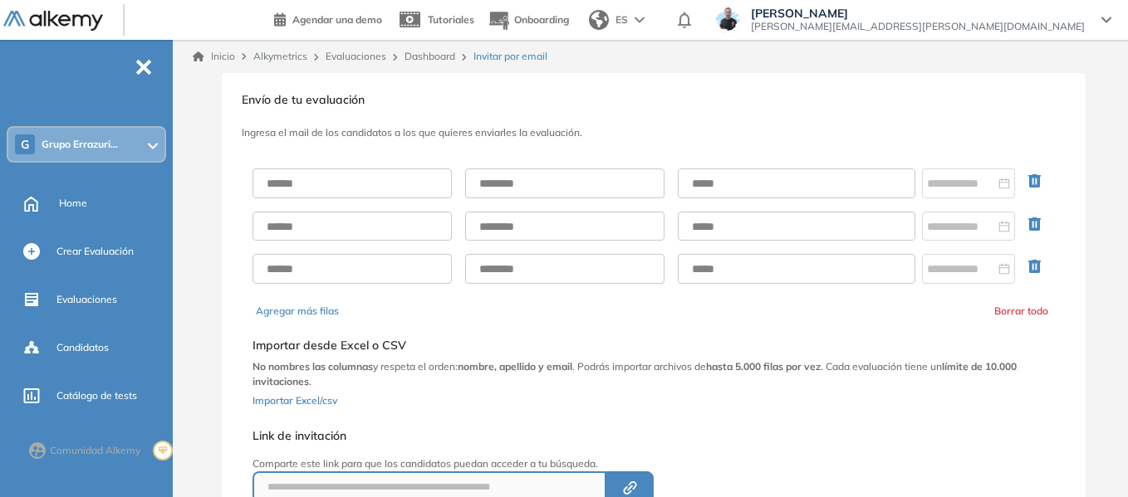
scroll to position [83, 0]
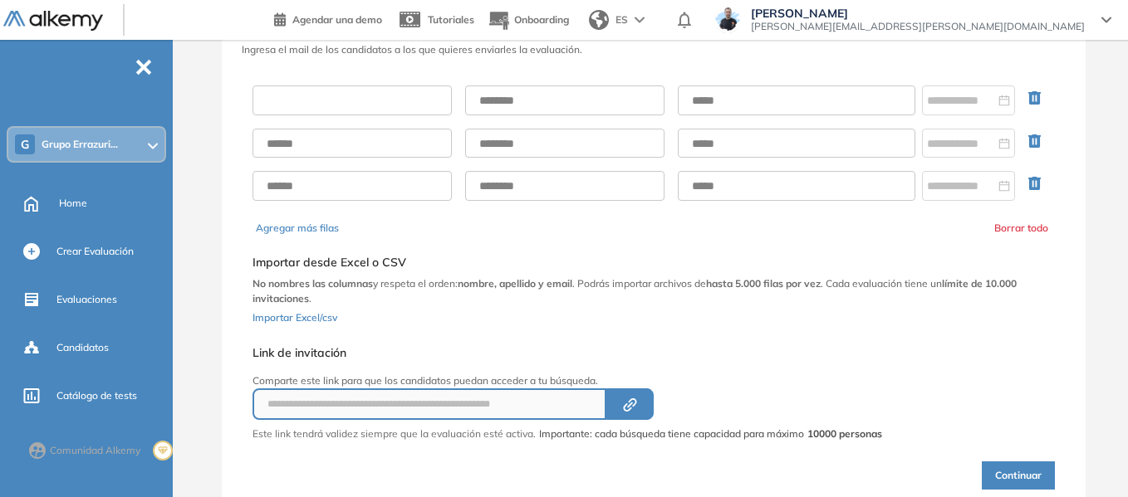
click at [370, 101] on input "text" at bounding box center [351, 101] width 199 height 30
type input "******"
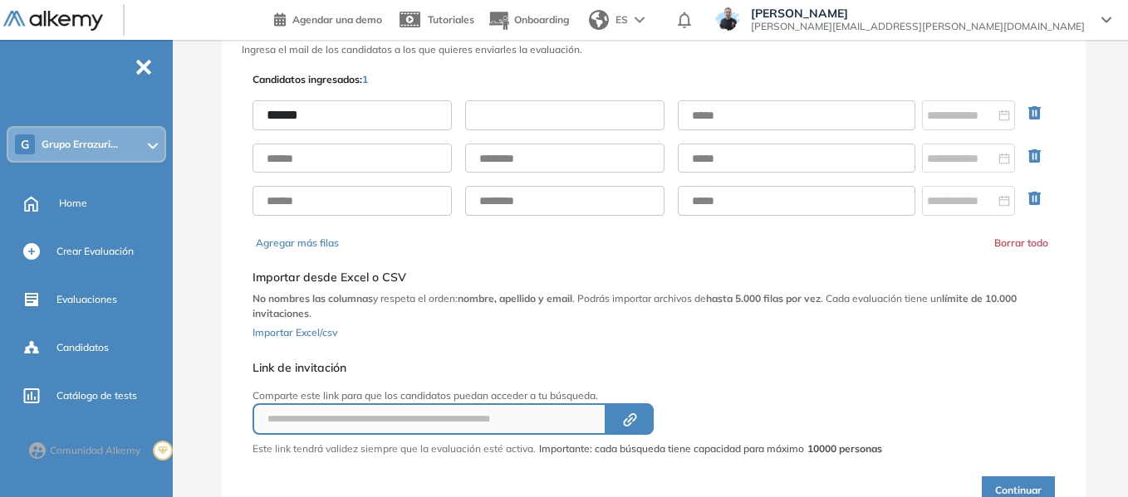
click at [526, 117] on input "text" at bounding box center [564, 115] width 199 height 30
click at [729, 122] on input "text" at bounding box center [797, 115] width 238 height 30
click at [575, 115] on input "text" at bounding box center [564, 115] width 199 height 30
type input "*****"
click at [727, 97] on div "****** *****" at bounding box center [653, 158] width 802 height 142
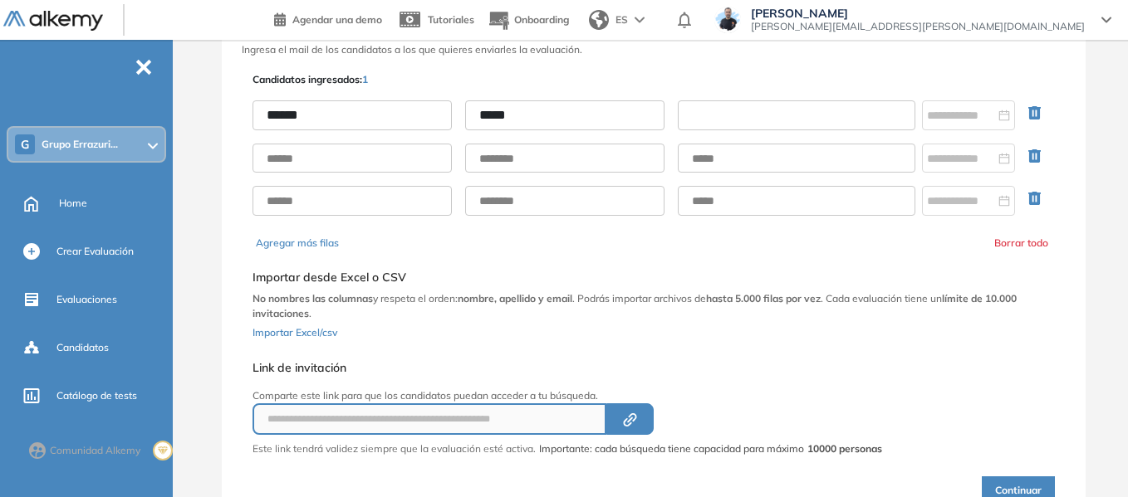
click at [732, 109] on input "text" at bounding box center [797, 115] width 238 height 30
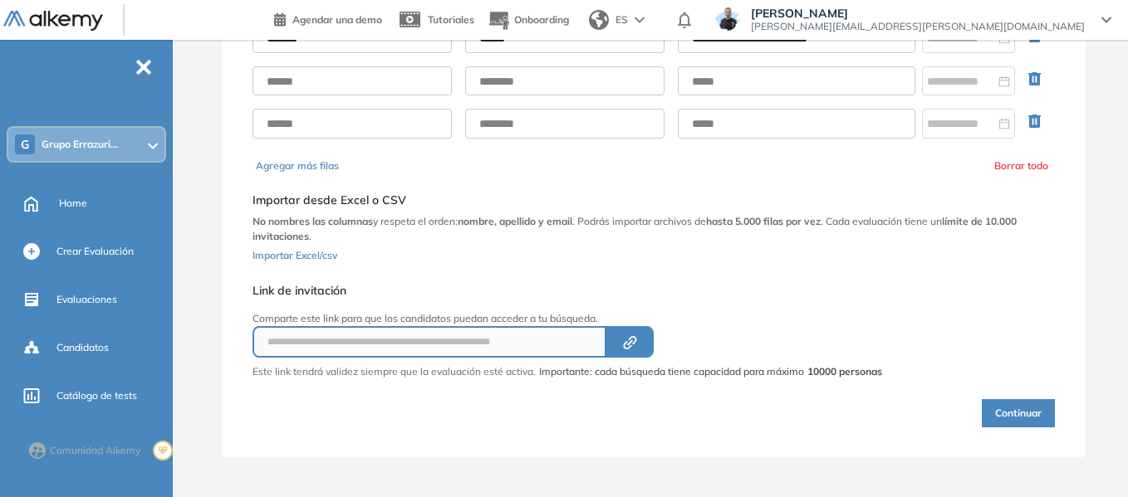
click at [1017, 414] on button "Continuar" at bounding box center [1018, 413] width 73 height 28
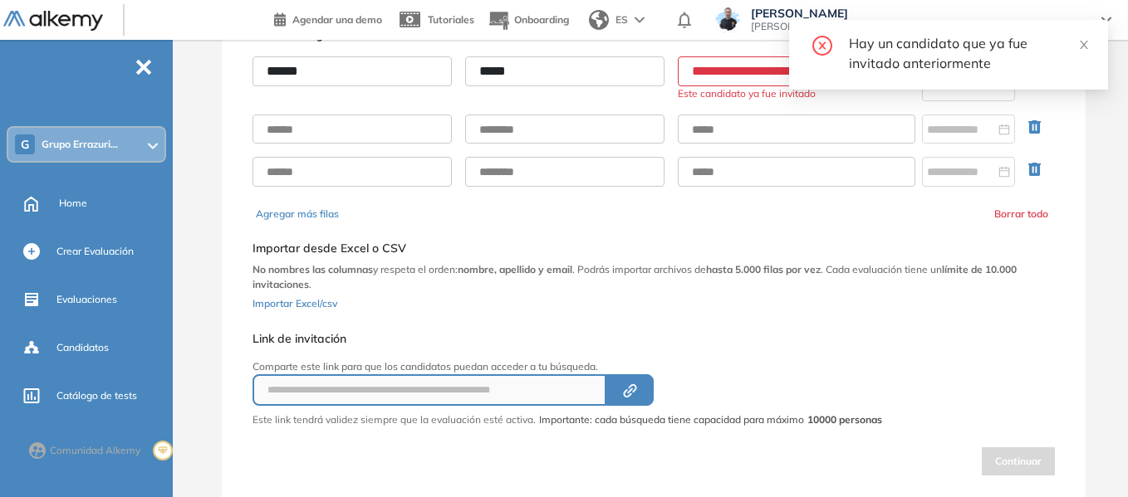
scroll to position [77, 0]
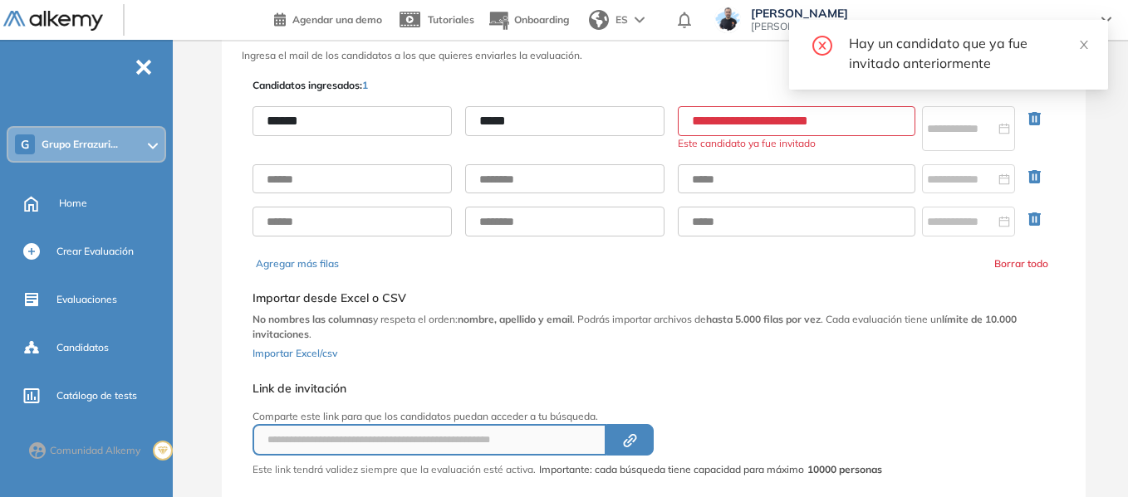
click at [776, 124] on input "**********" at bounding box center [797, 121] width 238 height 30
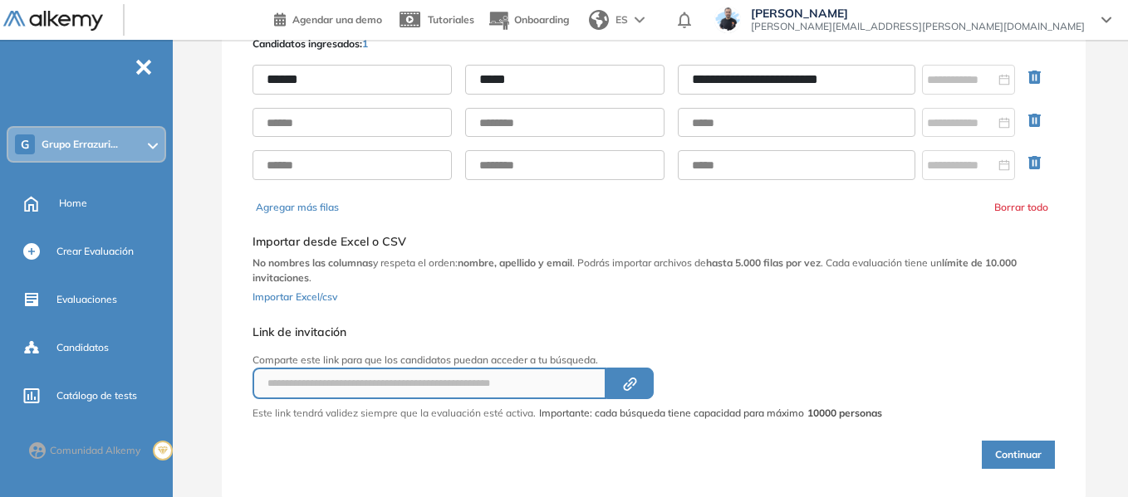
scroll to position [160, 0]
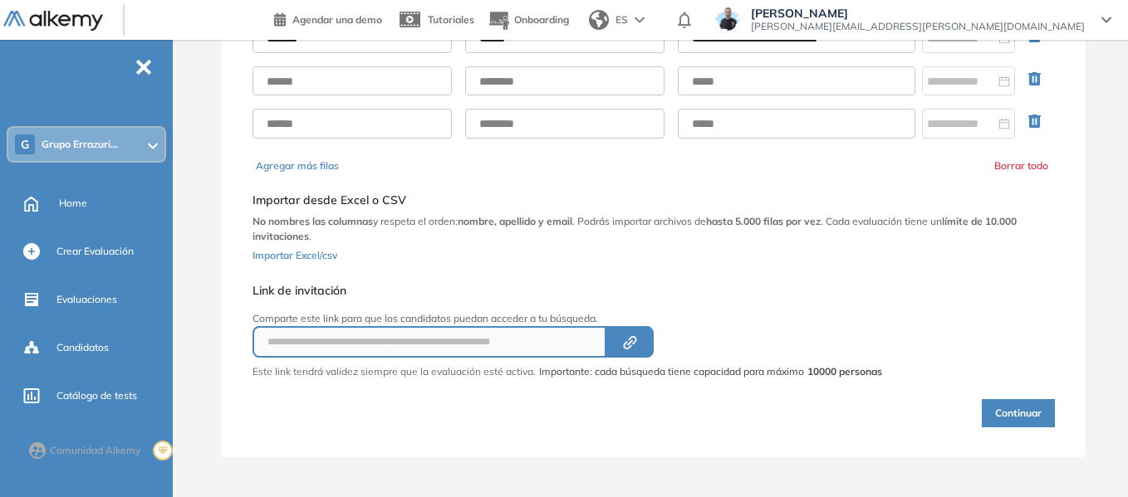
type input "**********"
click at [1011, 414] on button "Continuar" at bounding box center [1018, 413] width 73 height 28
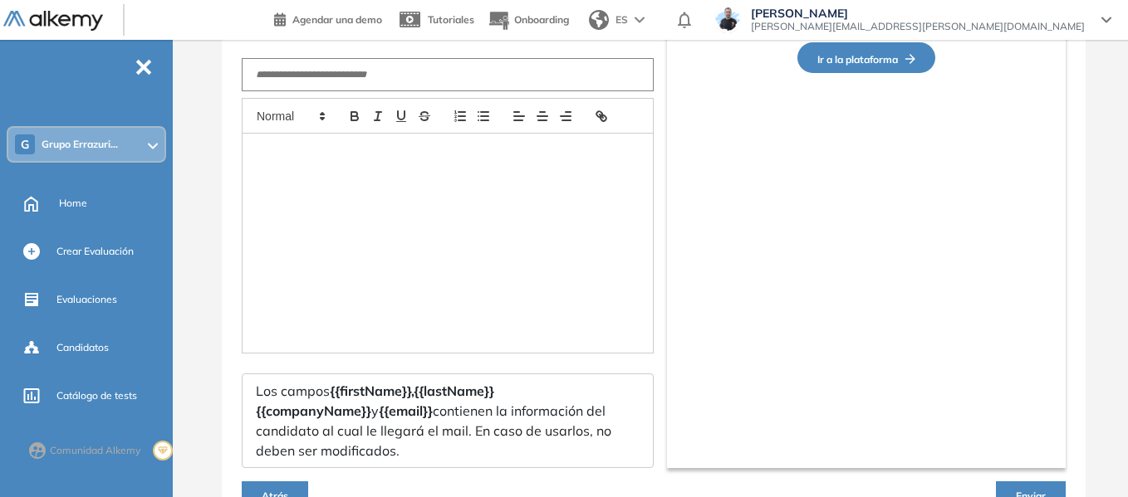
type input "**********"
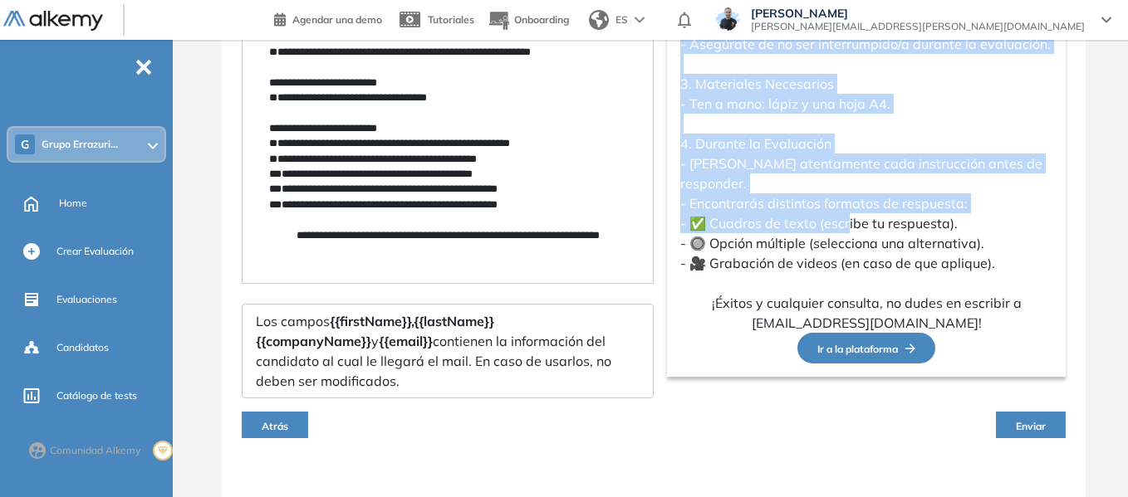
scroll to position [540, 0]
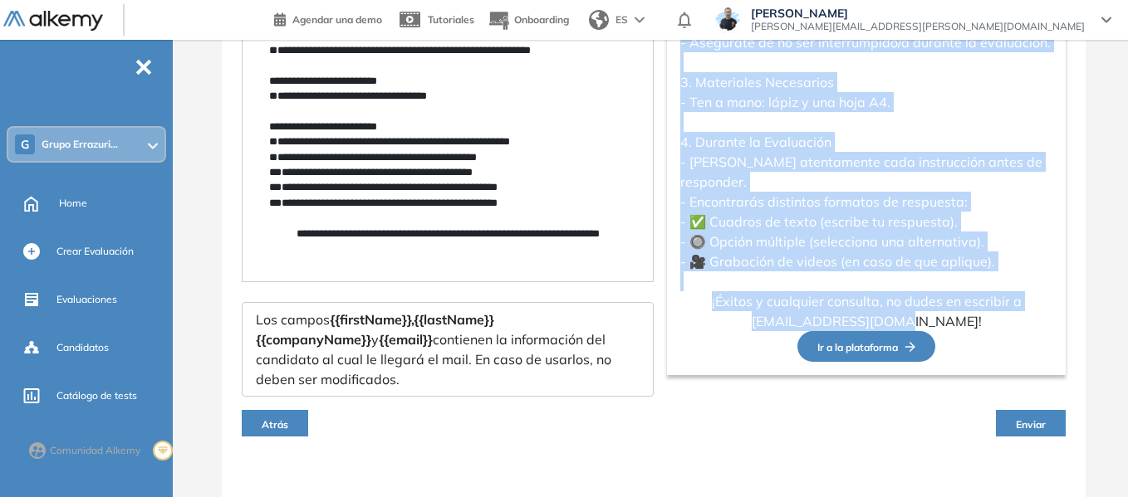
drag, startPoint x: 683, startPoint y: 142, endPoint x: 972, endPoint y: 312, distance: 335.4
copy div "Hola, Juan! Esperamos que estés teniendo un excelente día. Te escribimos para i…"
click at [64, 204] on span "Home" at bounding box center [73, 203] width 28 height 15
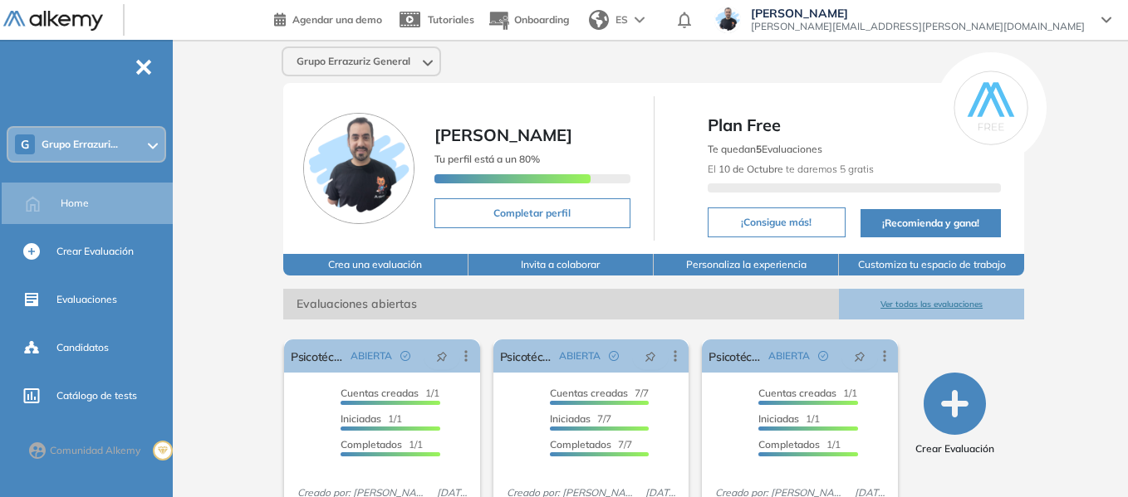
click at [104, 140] on span "Grupo Errazuri..." at bounding box center [80, 144] width 76 height 13
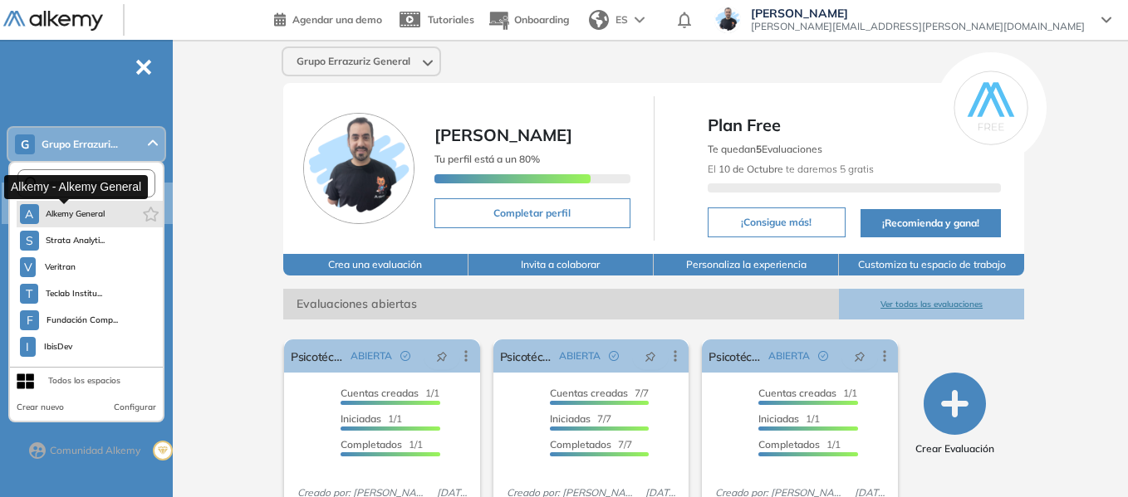
click at [91, 211] on span "Alkemy General" at bounding box center [76, 214] width 60 height 13
